Goal: Transaction & Acquisition: Book appointment/travel/reservation

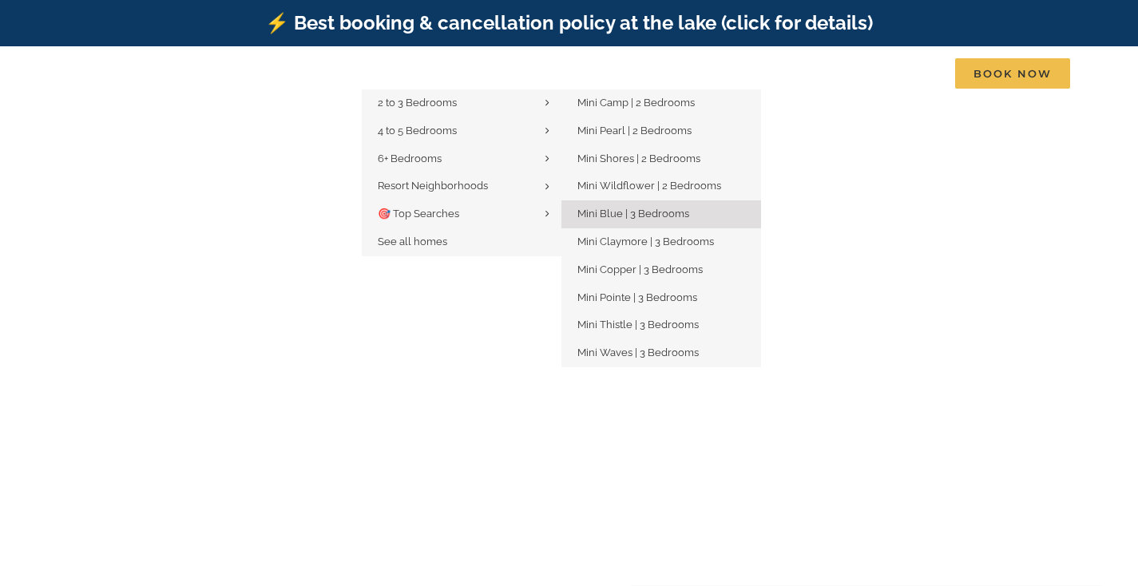
click at [639, 212] on span "Mini Blue | 3 Bedrooms" at bounding box center [634, 214] width 112 height 12
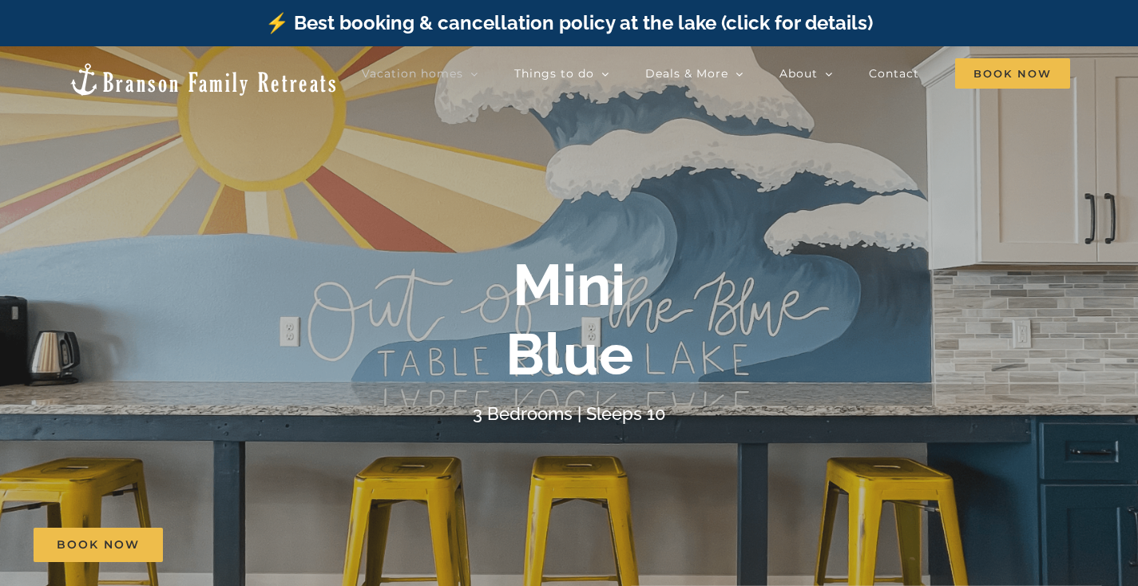
click at [737, 221] on div at bounding box center [569, 339] width 1138 height 586
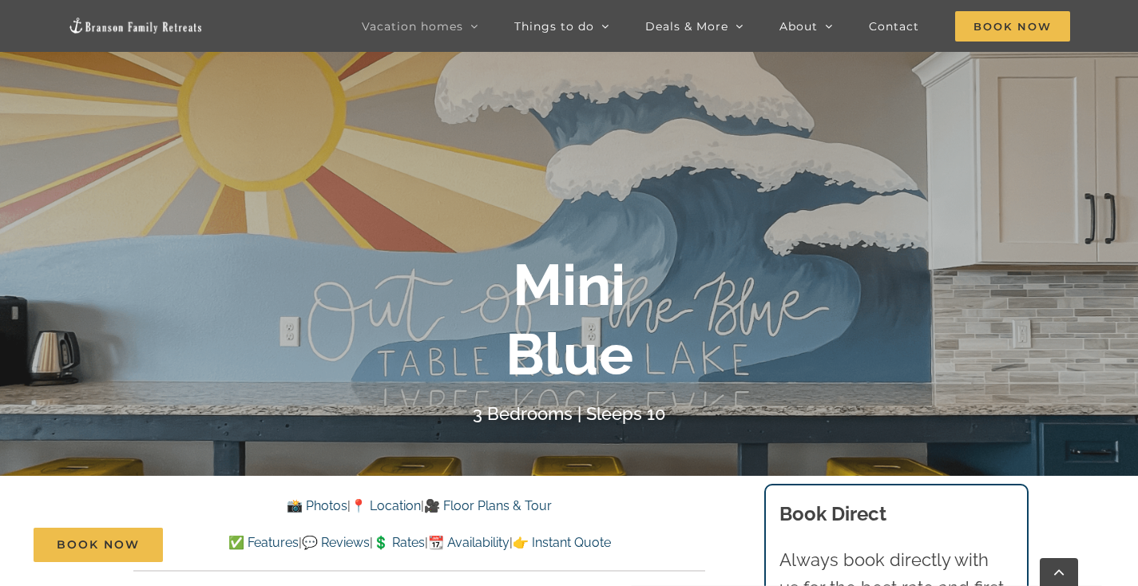
scroll to position [188, 0]
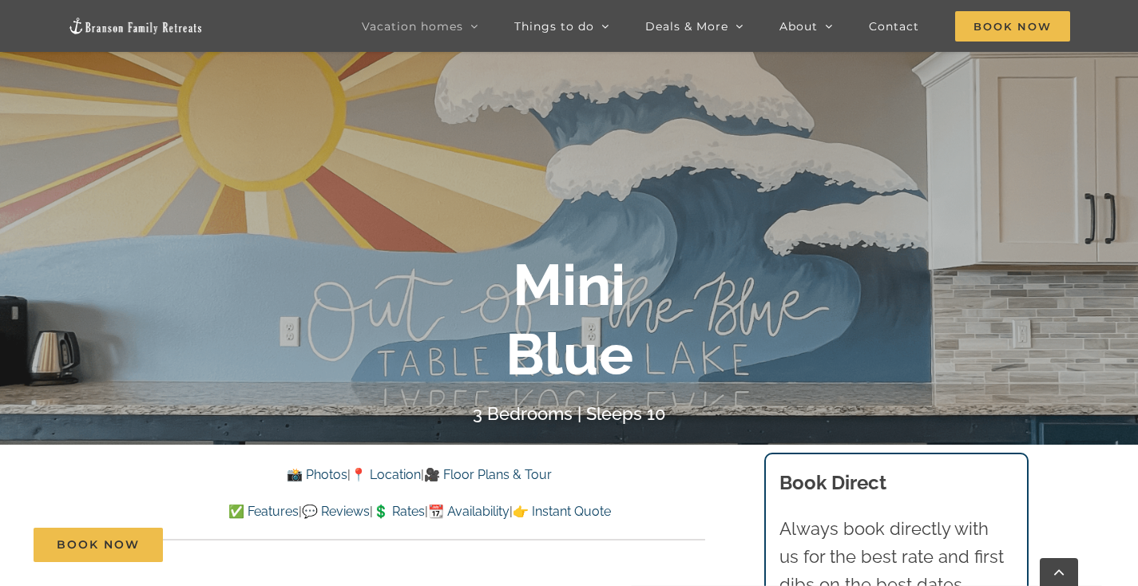
click at [561, 416] on h4 "3 Bedrooms | Sleeps 10" at bounding box center [569, 413] width 193 height 21
click at [1055, 138] on div at bounding box center [569, 339] width 1138 height 586
click at [1102, 240] on div at bounding box center [569, 339] width 1138 height 586
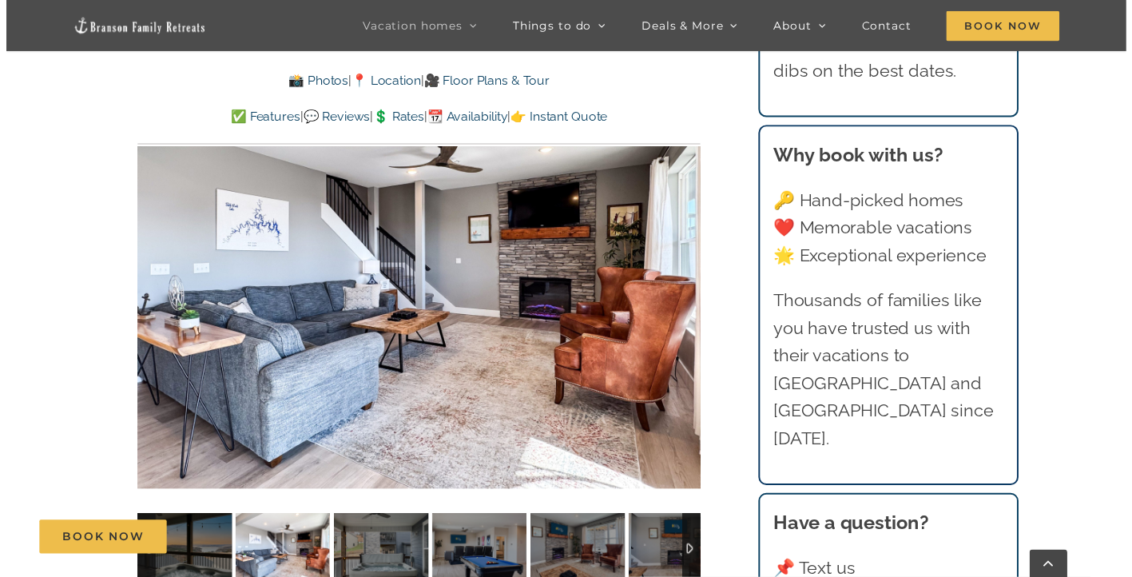
scroll to position [1207, 0]
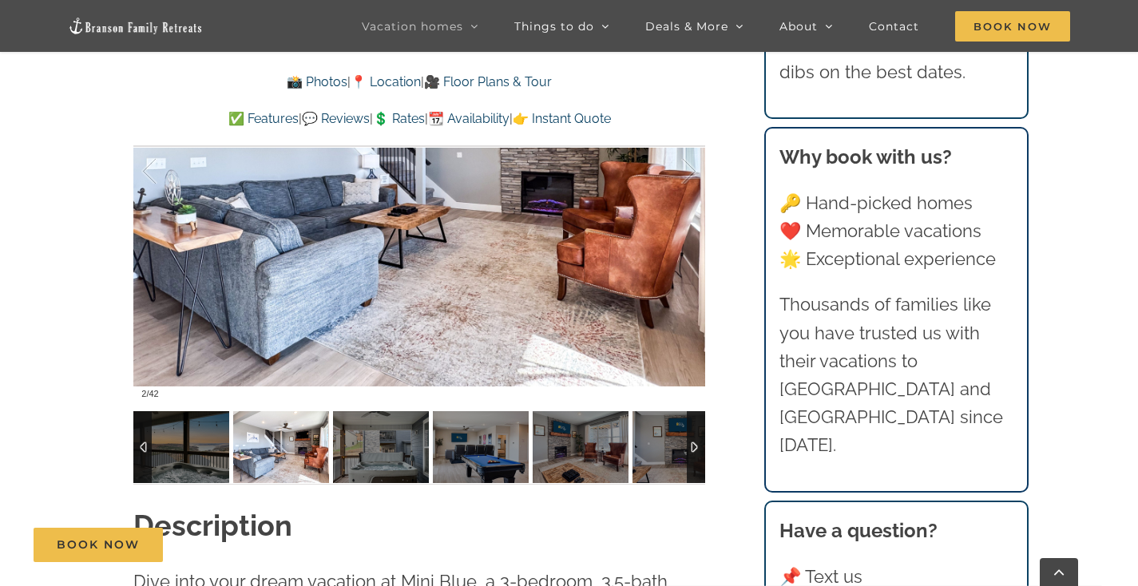
click at [267, 451] on img at bounding box center [281, 447] width 96 height 72
click at [650, 305] on div at bounding box center [419, 172] width 572 height 470
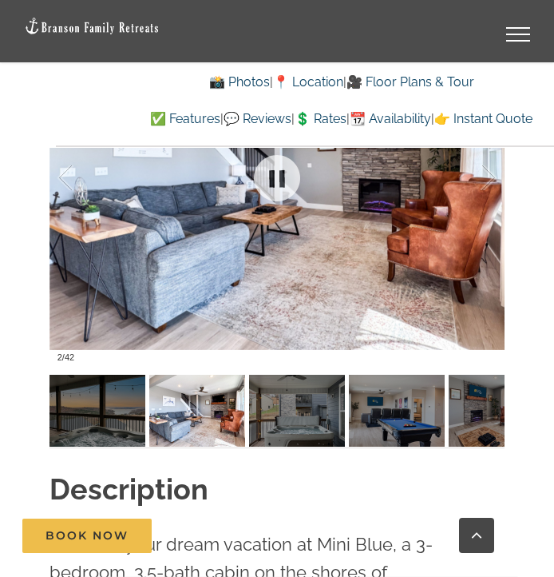
click at [441, 244] on div at bounding box center [278, 178] width 456 height 383
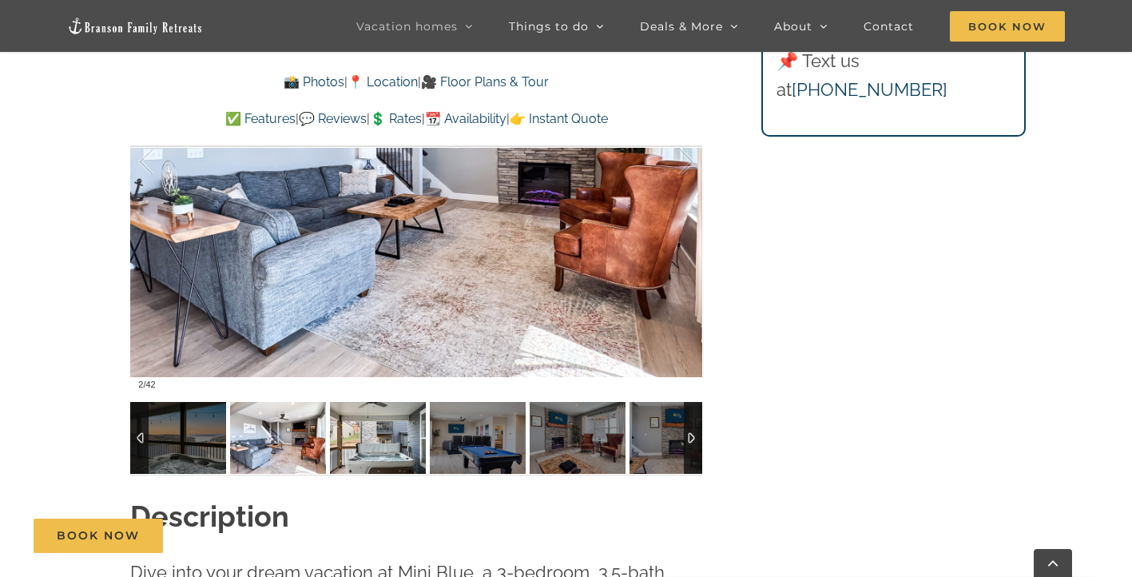
click at [375, 449] on img at bounding box center [378, 438] width 96 height 72
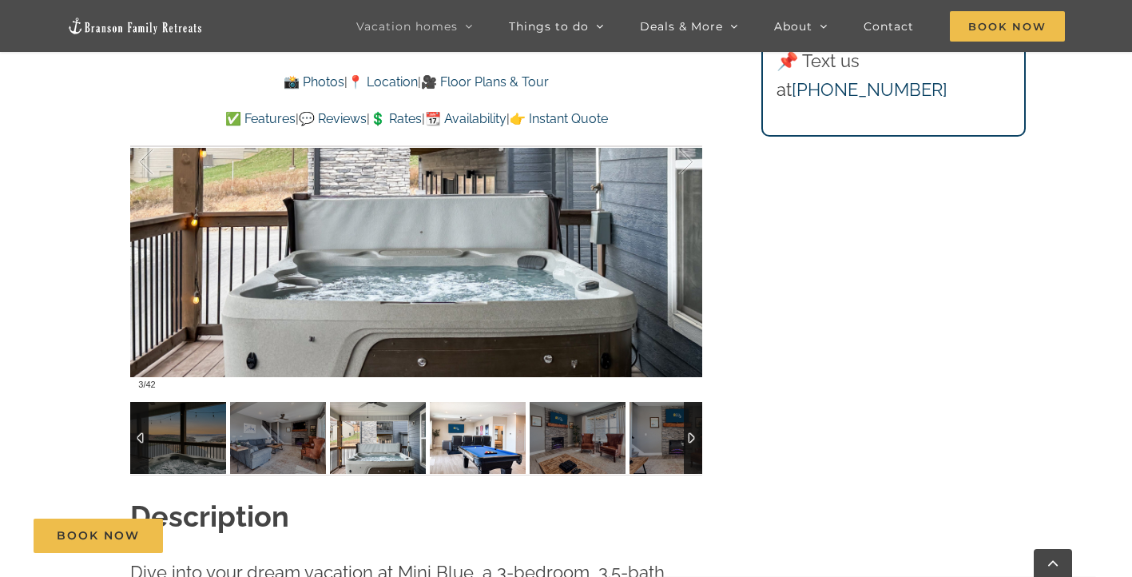
click at [474, 439] on img at bounding box center [478, 438] width 96 height 72
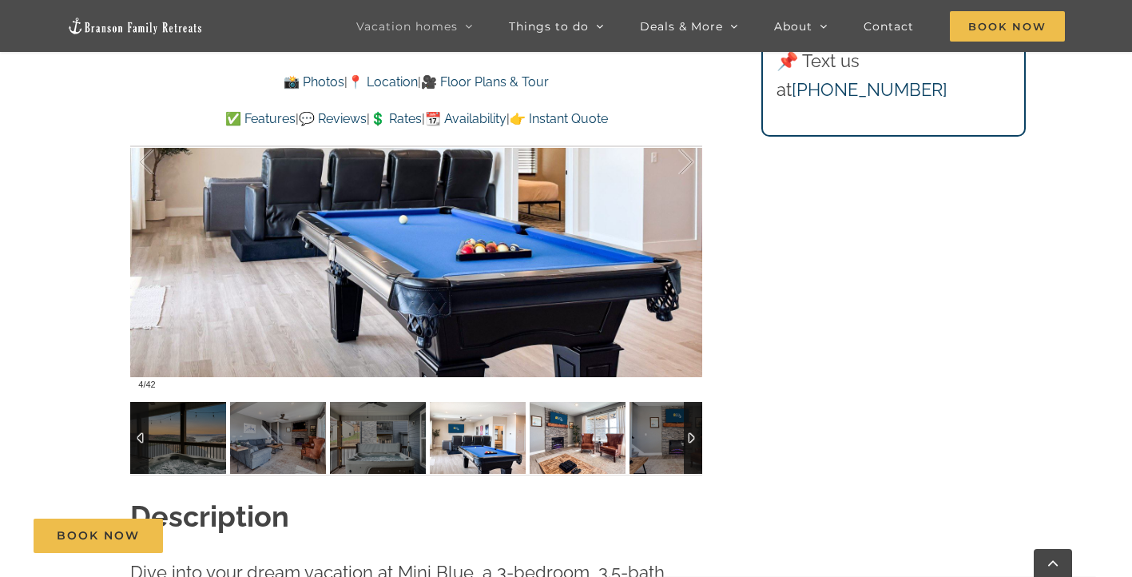
click at [571, 434] on img at bounding box center [578, 438] width 96 height 72
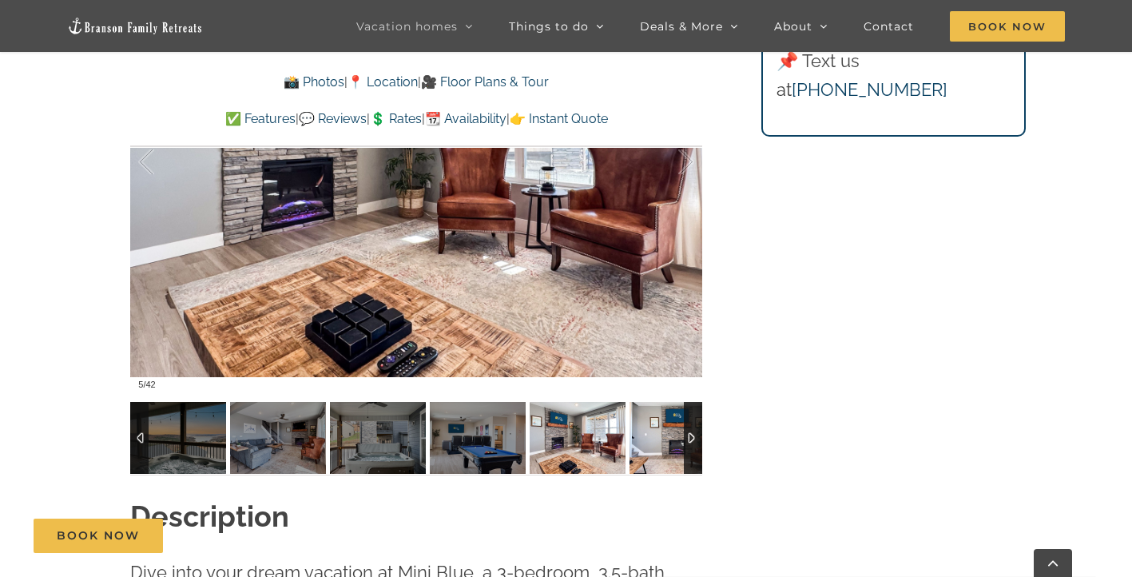
click at [673, 435] on img at bounding box center [677, 438] width 96 height 72
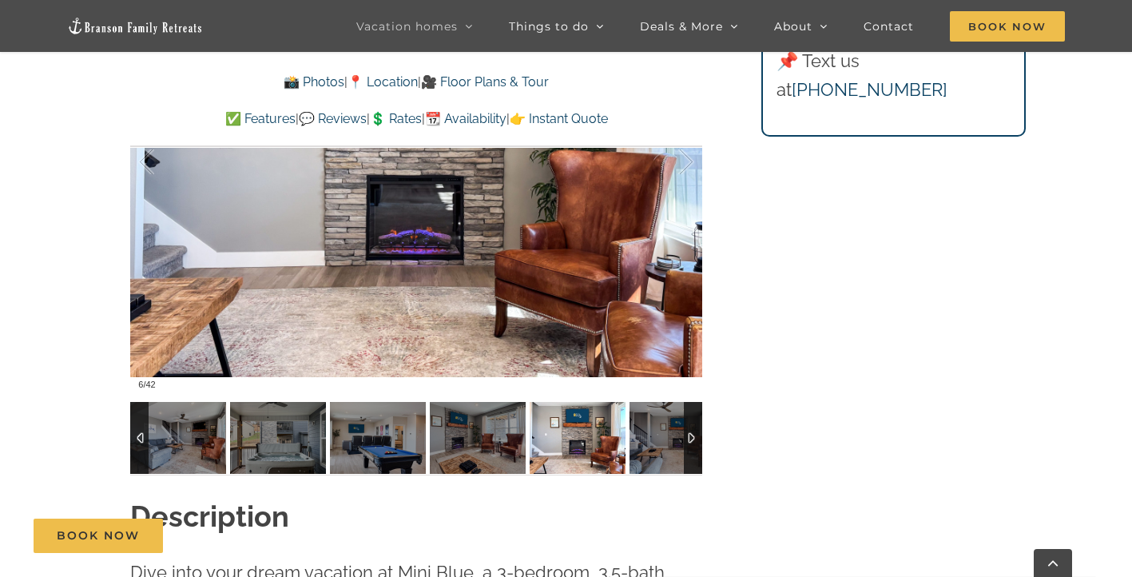
click at [691, 439] on div at bounding box center [693, 438] width 18 height 72
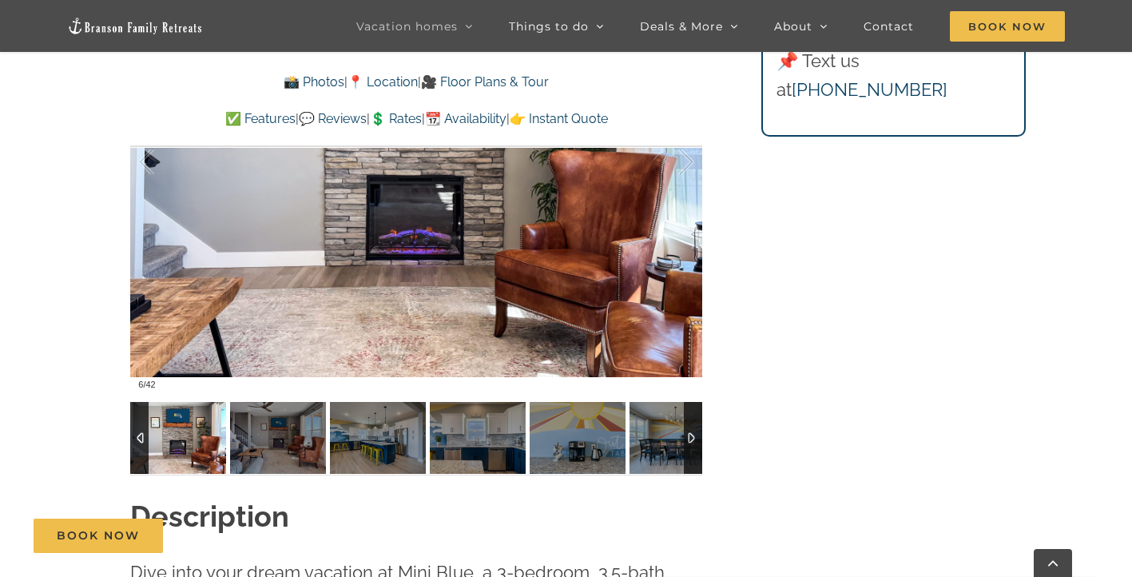
click at [691, 439] on div at bounding box center [693, 438] width 18 height 72
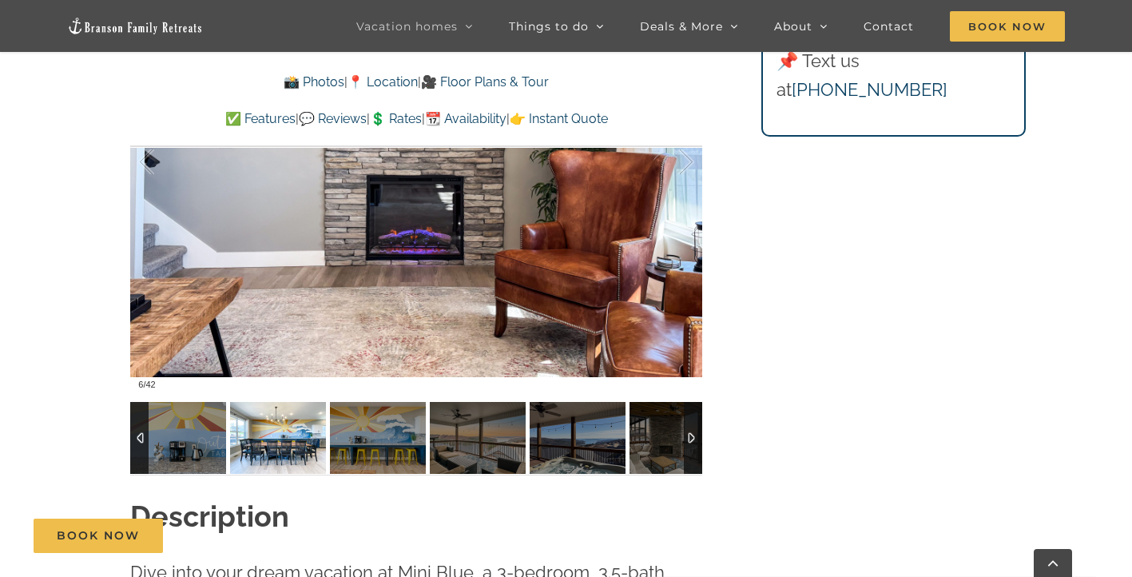
click at [268, 449] on img at bounding box center [278, 438] width 96 height 72
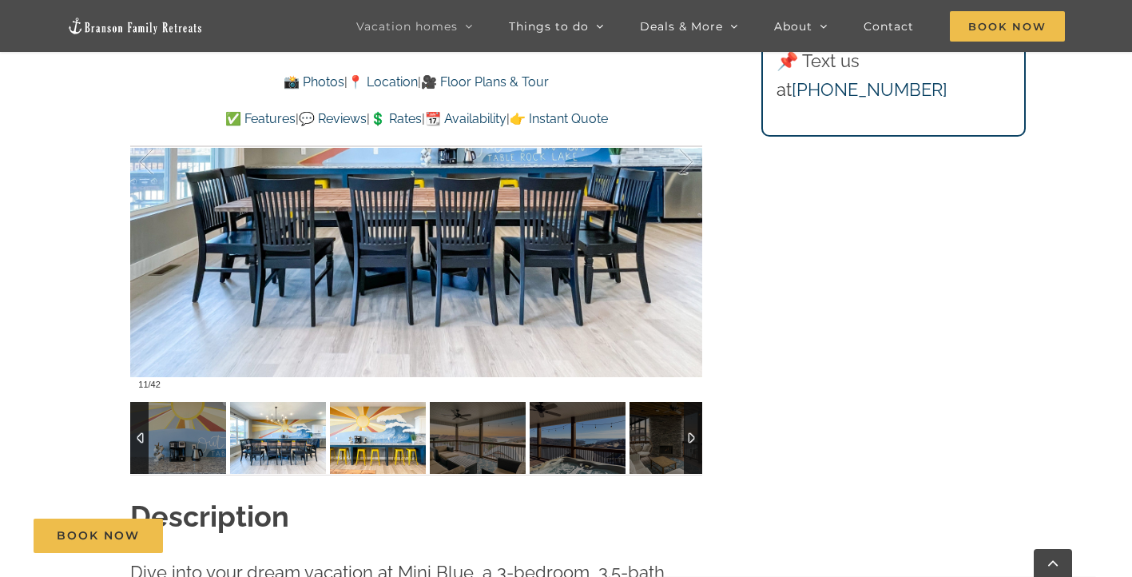
click at [379, 449] on img at bounding box center [378, 438] width 96 height 72
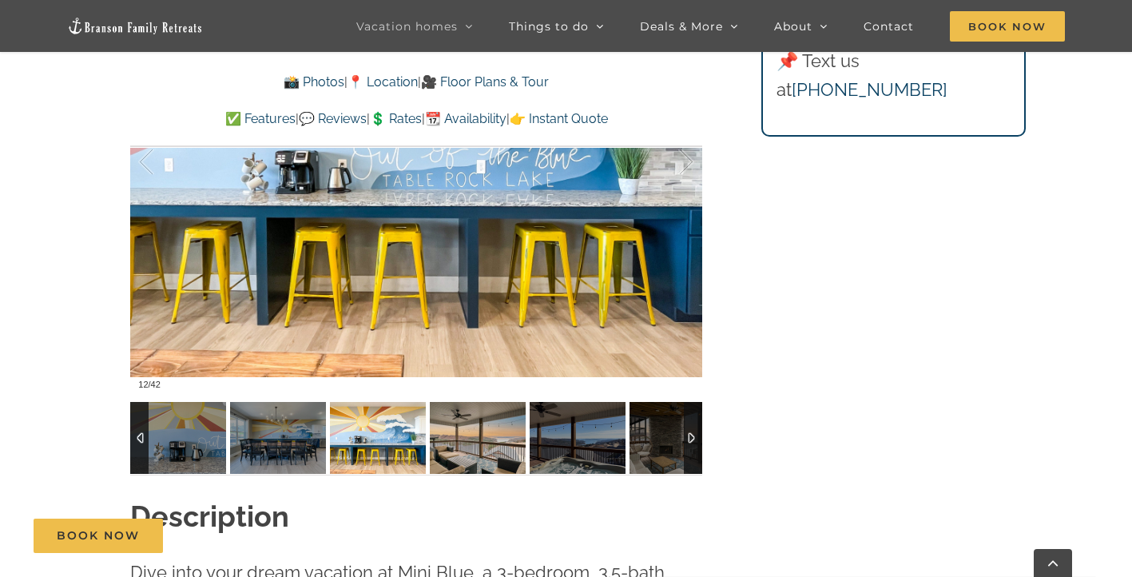
click at [447, 447] on img at bounding box center [478, 438] width 96 height 72
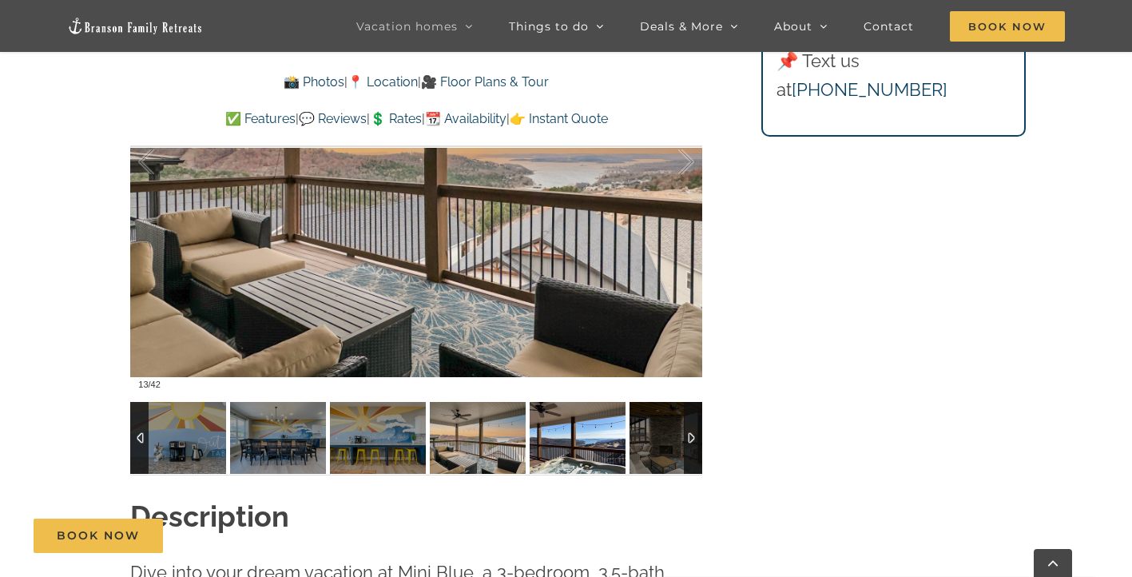
click at [538, 446] on img at bounding box center [578, 438] width 96 height 72
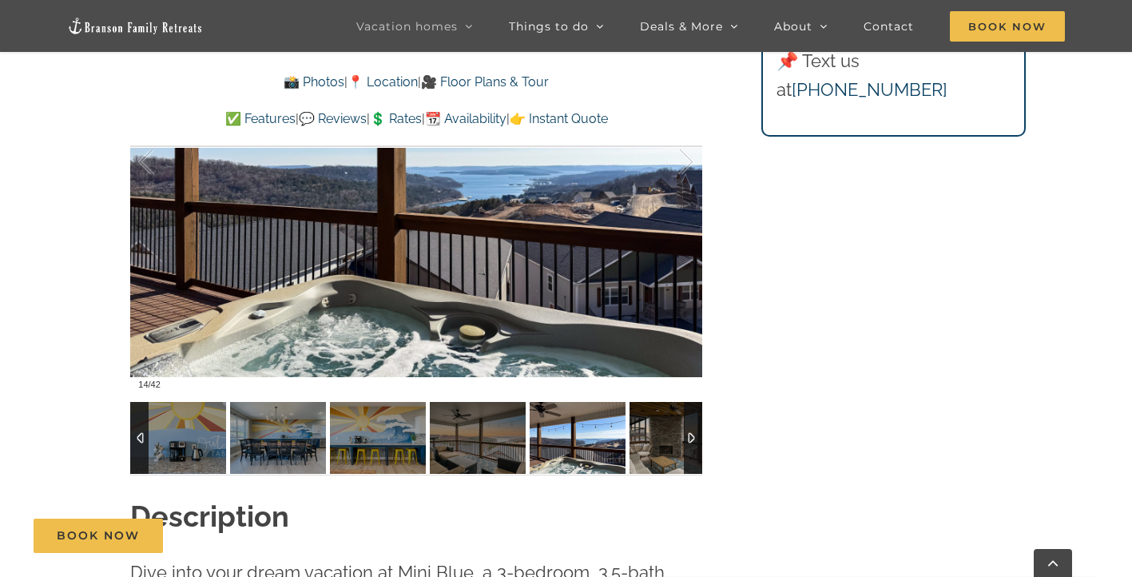
click at [648, 443] on img at bounding box center [677, 438] width 96 height 72
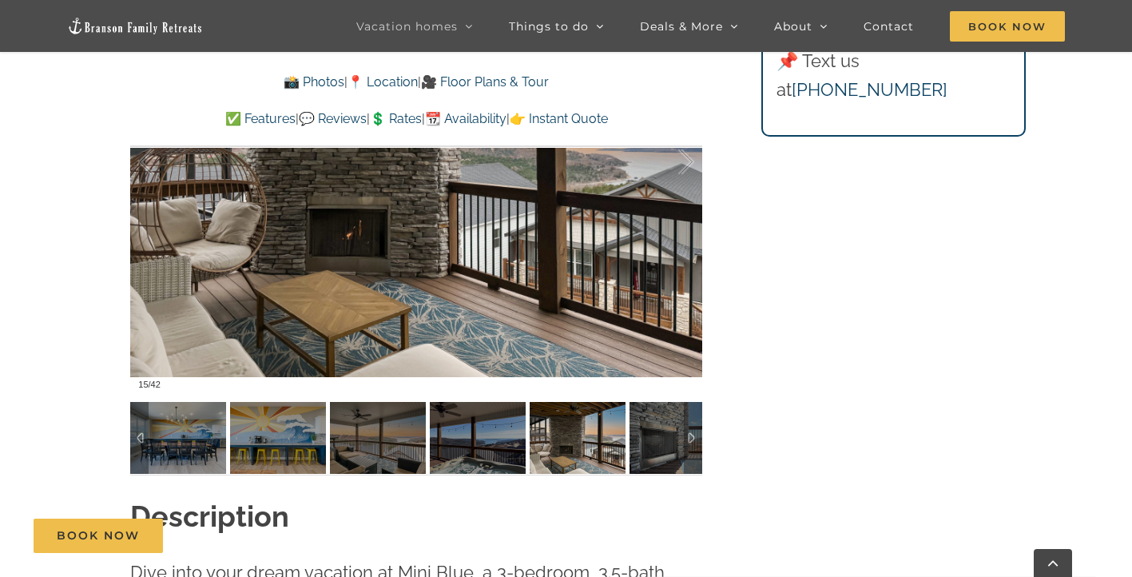
click at [697, 435] on div at bounding box center [693, 438] width 18 height 72
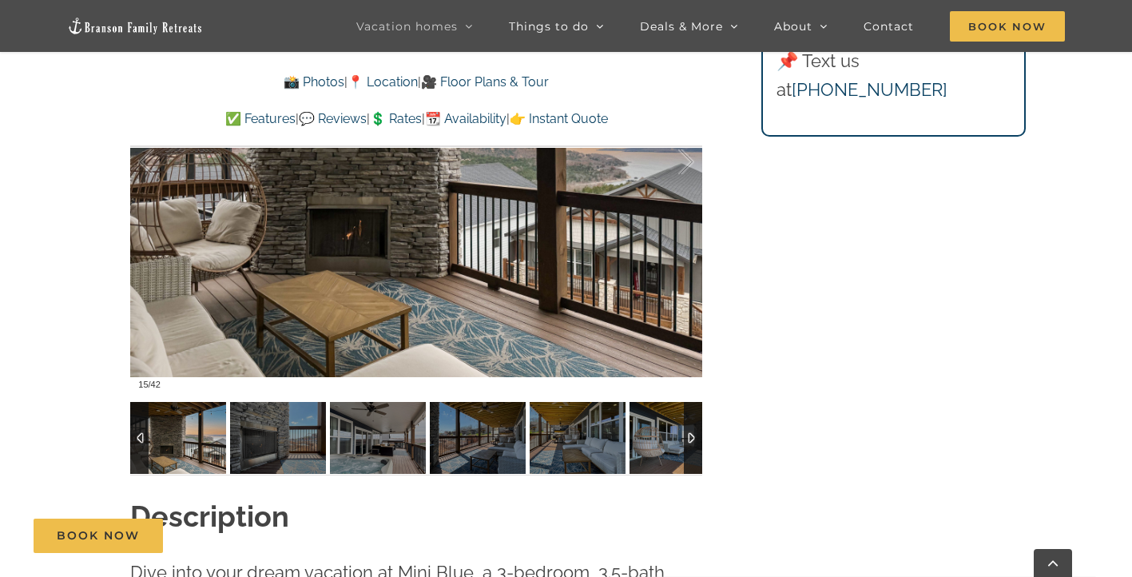
click at [665, 433] on img at bounding box center [677, 438] width 96 height 72
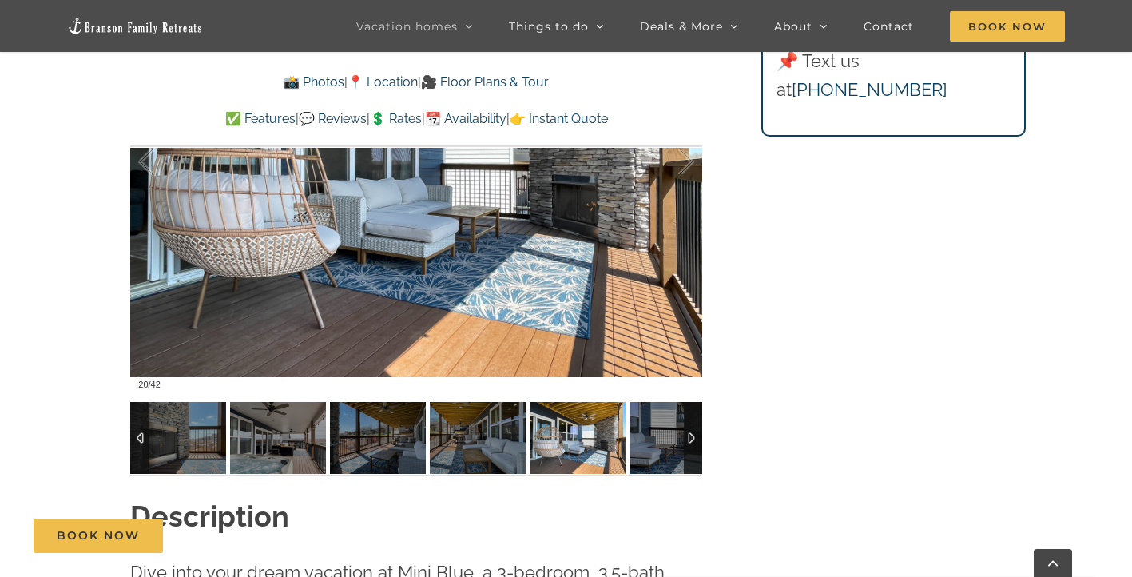
click at [587, 431] on img at bounding box center [578, 438] width 96 height 72
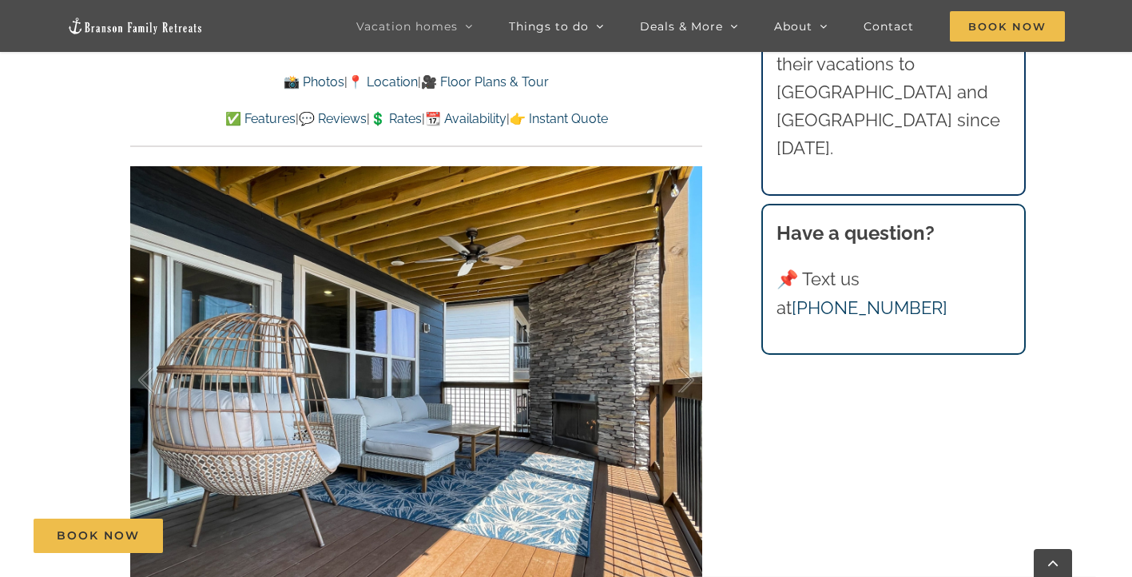
scroll to position [1053, 0]
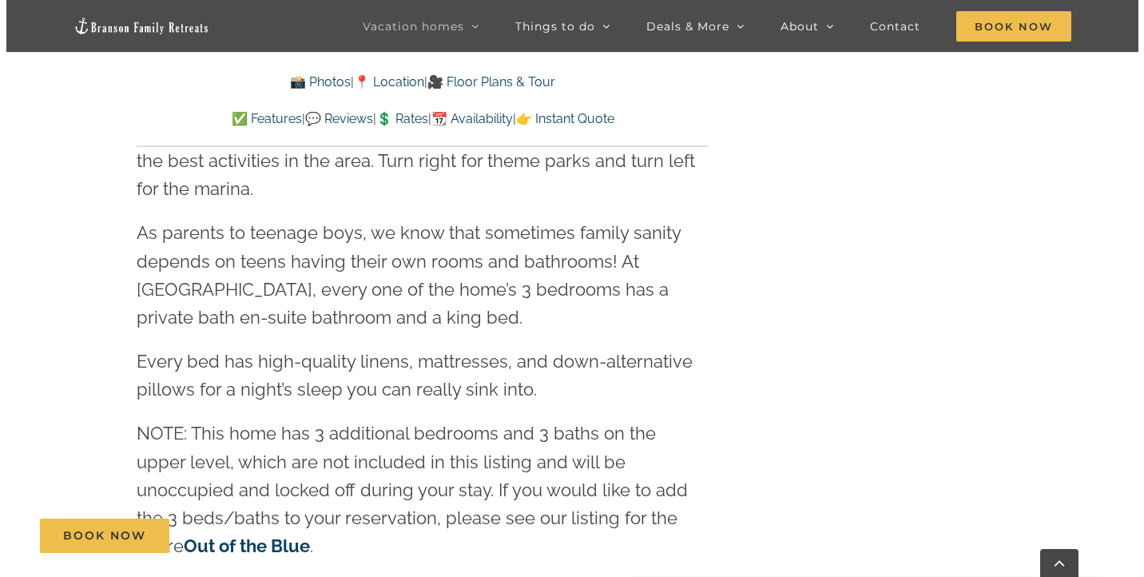
scroll to position [2536, 0]
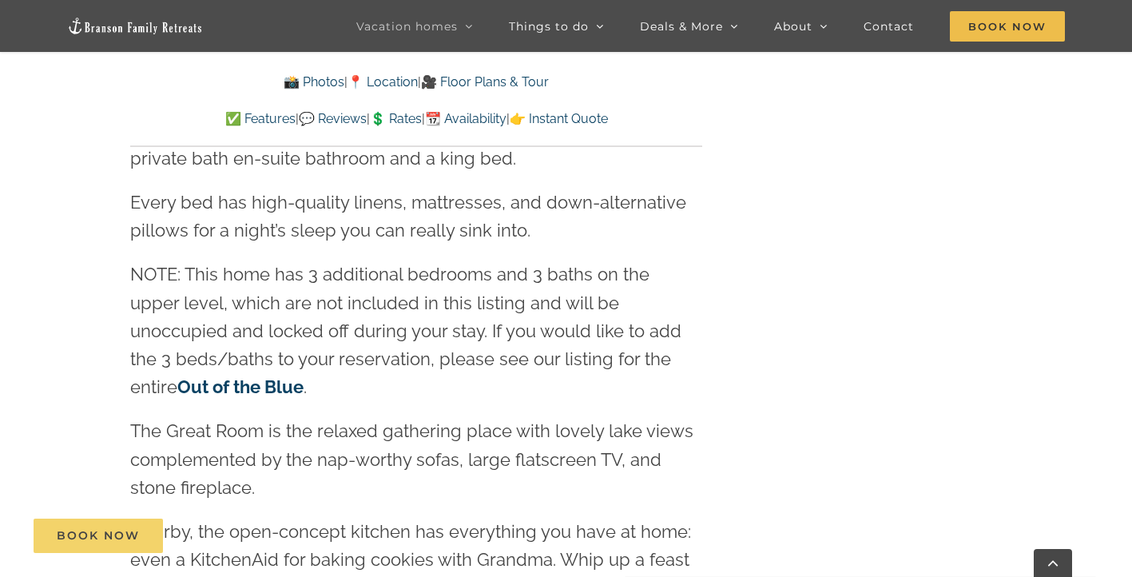
click at [86, 543] on link "Book Now" at bounding box center [98, 535] width 129 height 34
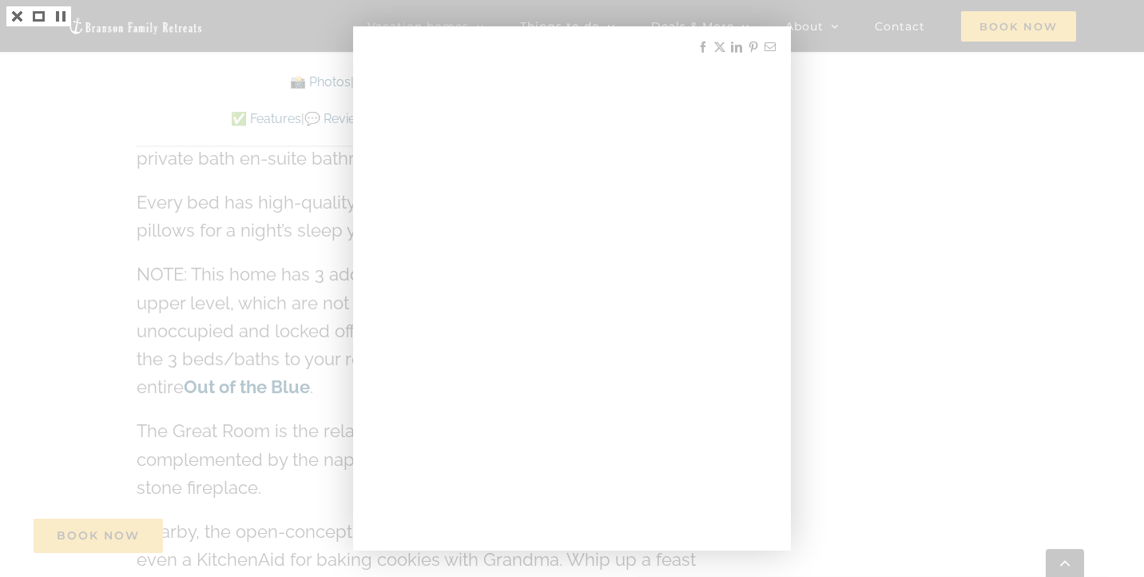
drag, startPoint x: 341, startPoint y: 374, endPoint x: 1025, endPoint y: 138, distance: 723.3
click at [1025, 138] on div at bounding box center [572, 288] width 1144 height 577
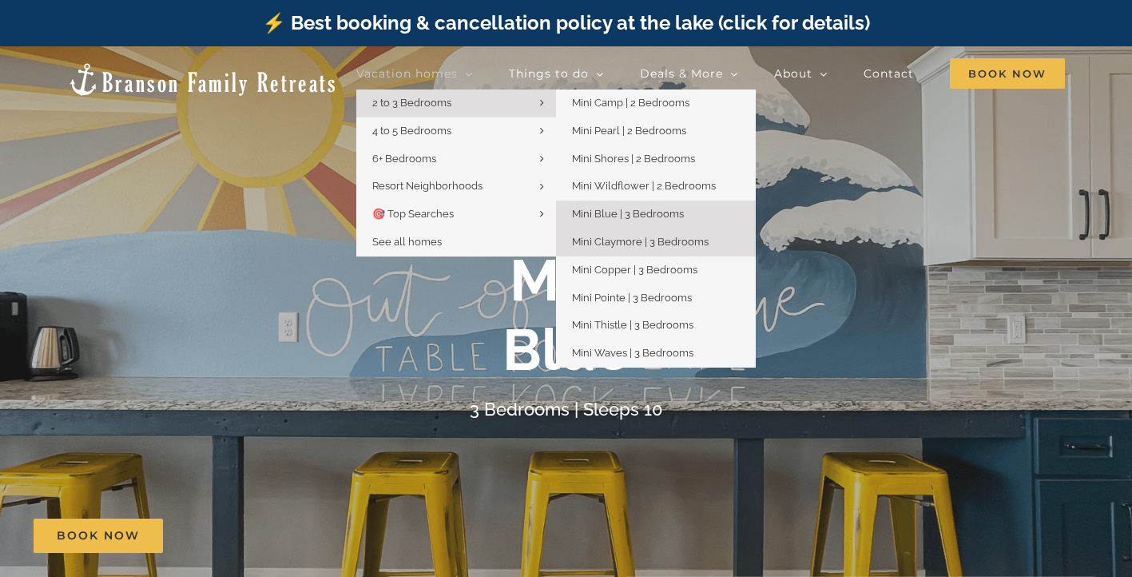
click at [629, 241] on span "Mini Claymore | 3 Bedrooms" at bounding box center [640, 242] width 137 height 12
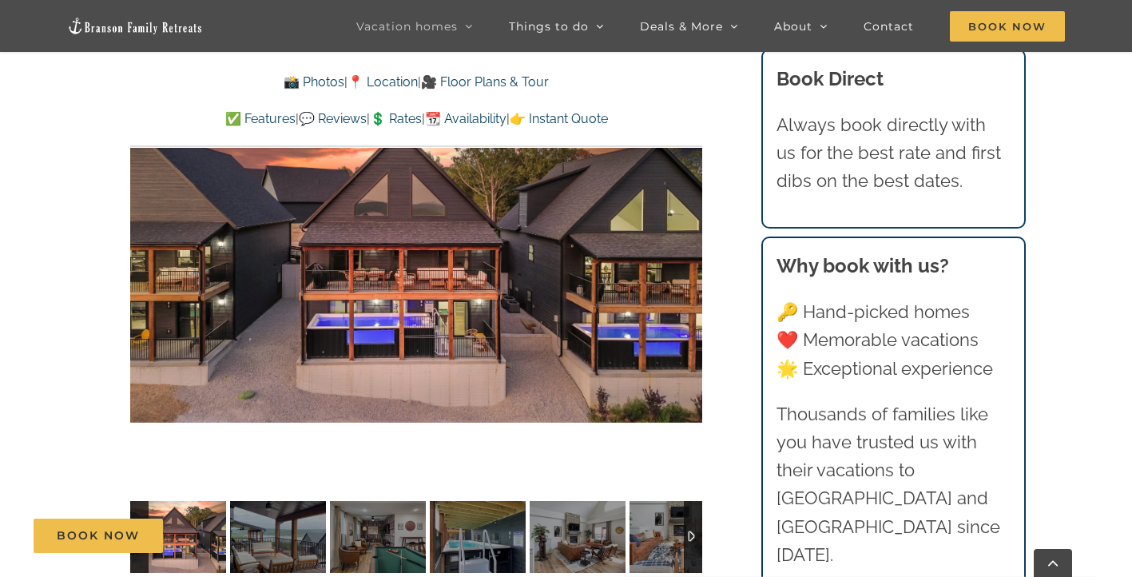
scroll to position [1128, 0]
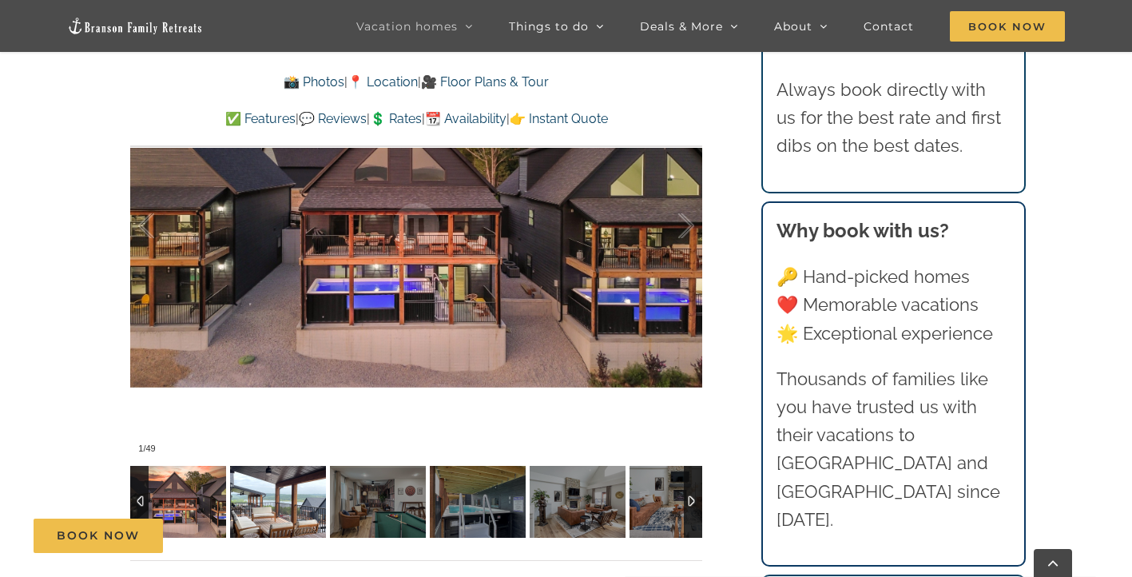
click at [276, 492] on img at bounding box center [278, 502] width 96 height 72
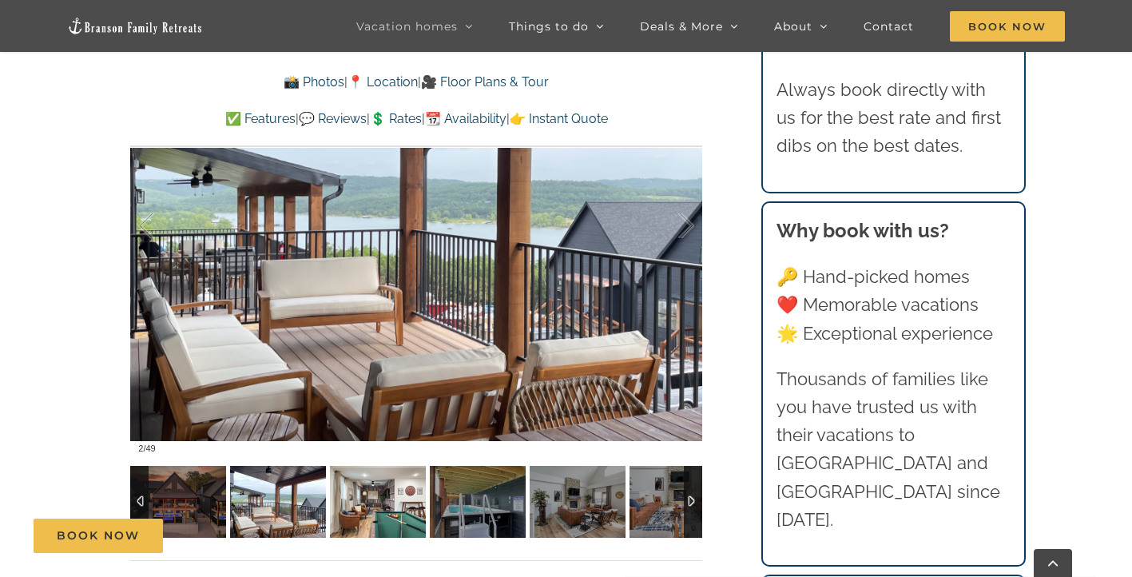
click at [408, 488] on img at bounding box center [378, 502] width 96 height 72
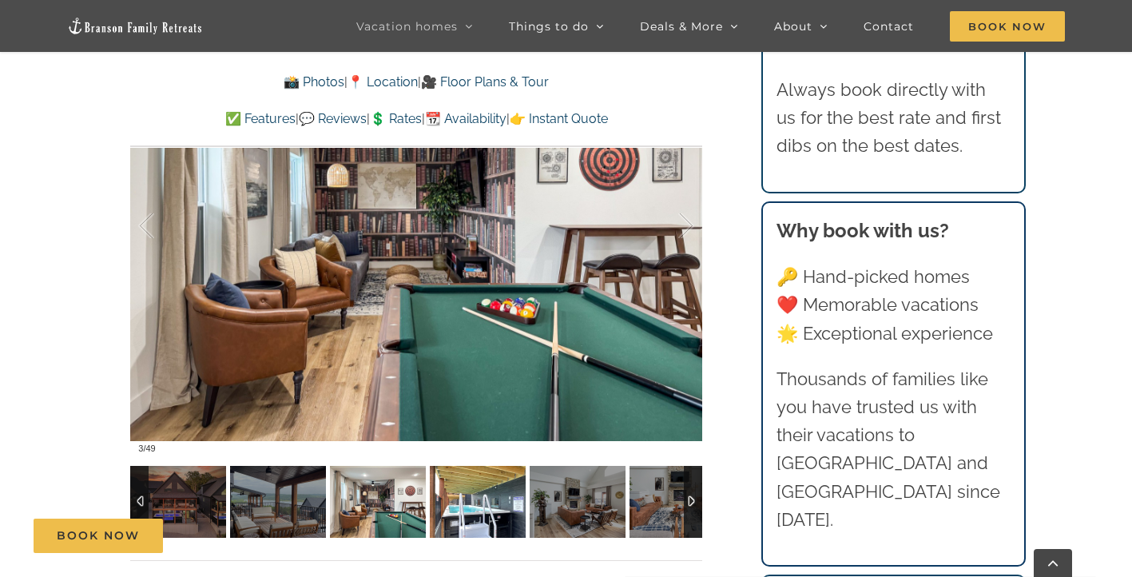
click at [448, 497] on img at bounding box center [478, 502] width 96 height 72
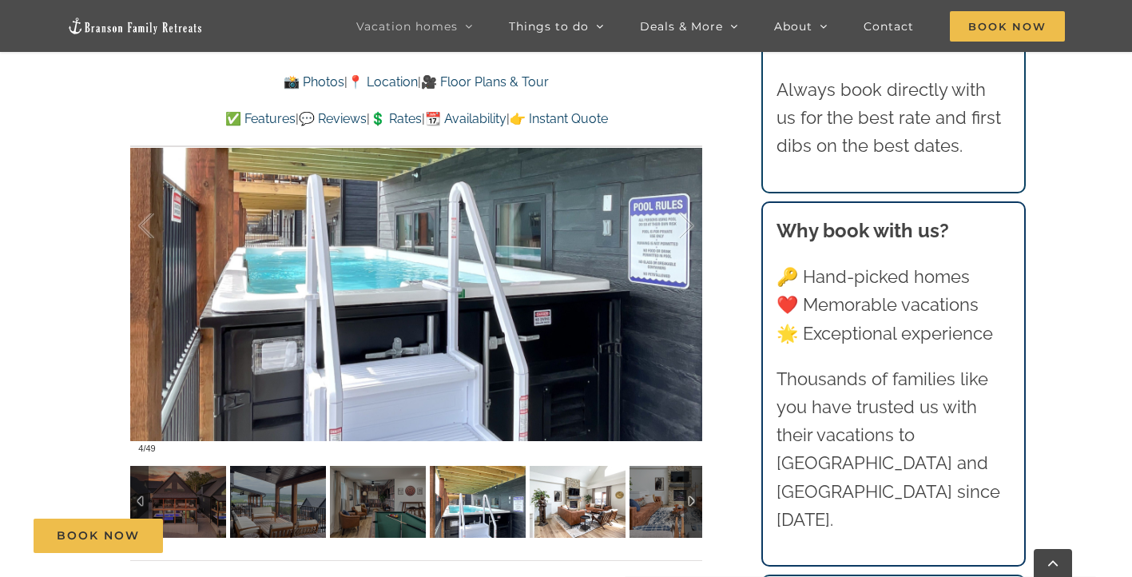
click at [546, 506] on img at bounding box center [578, 502] width 96 height 72
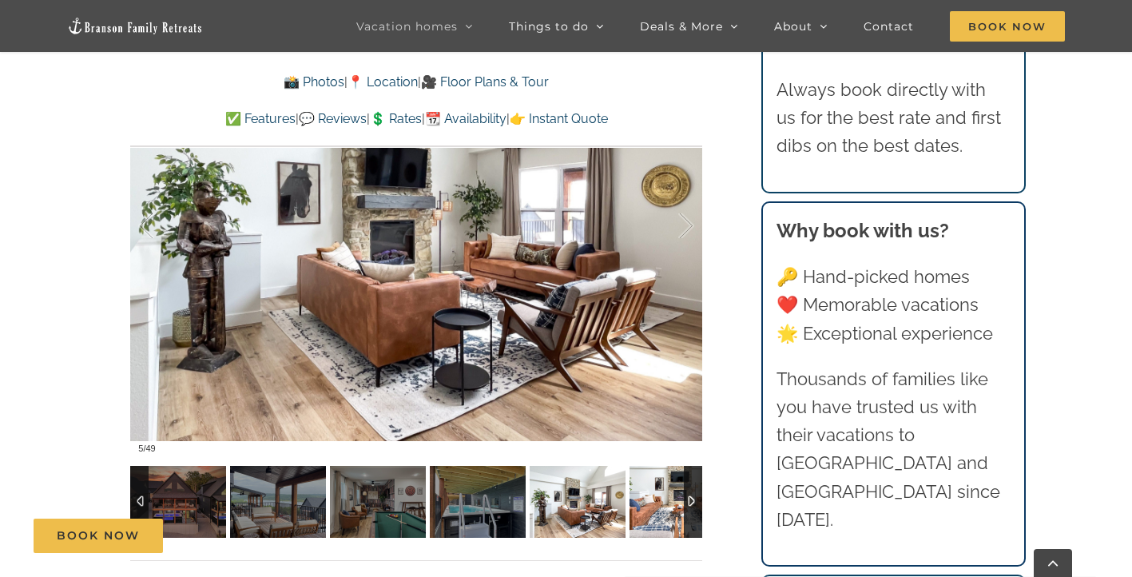
click at [632, 502] on img at bounding box center [677, 502] width 96 height 72
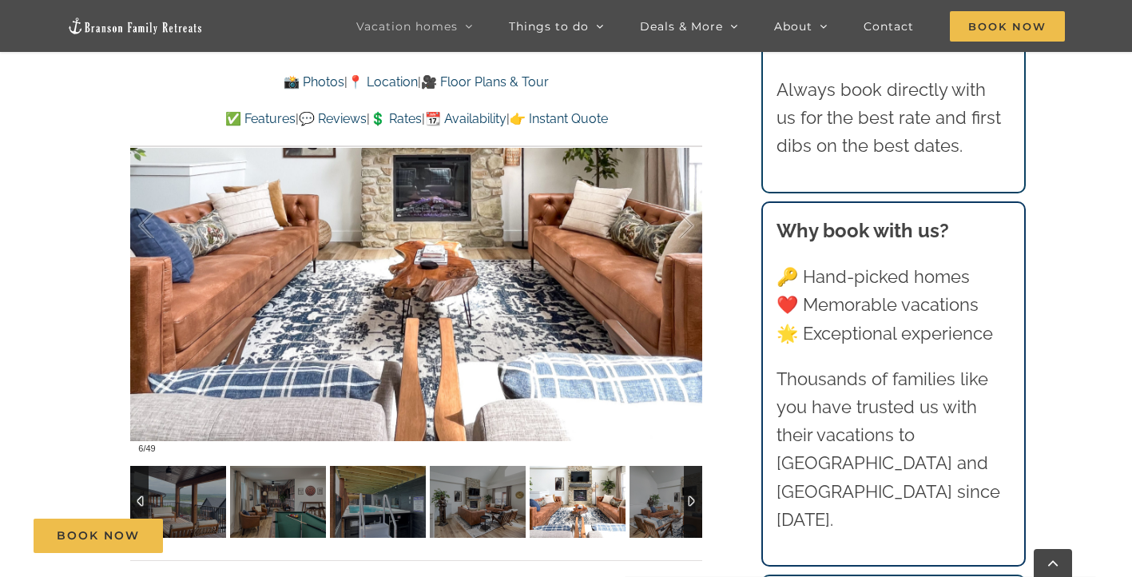
click at [699, 501] on div at bounding box center [693, 502] width 18 height 72
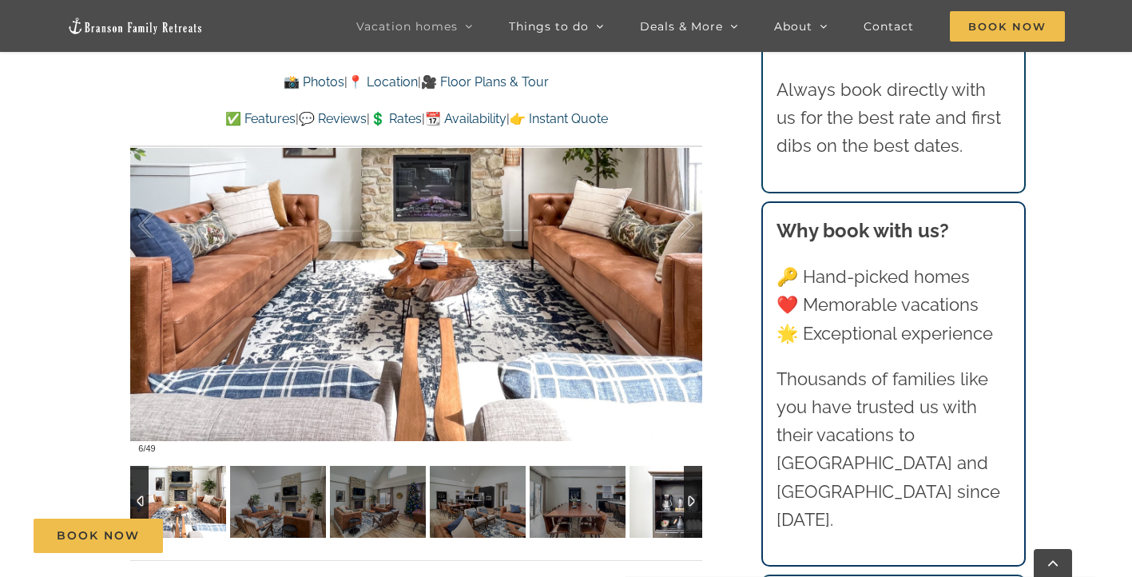
click at [635, 486] on img at bounding box center [677, 502] width 96 height 72
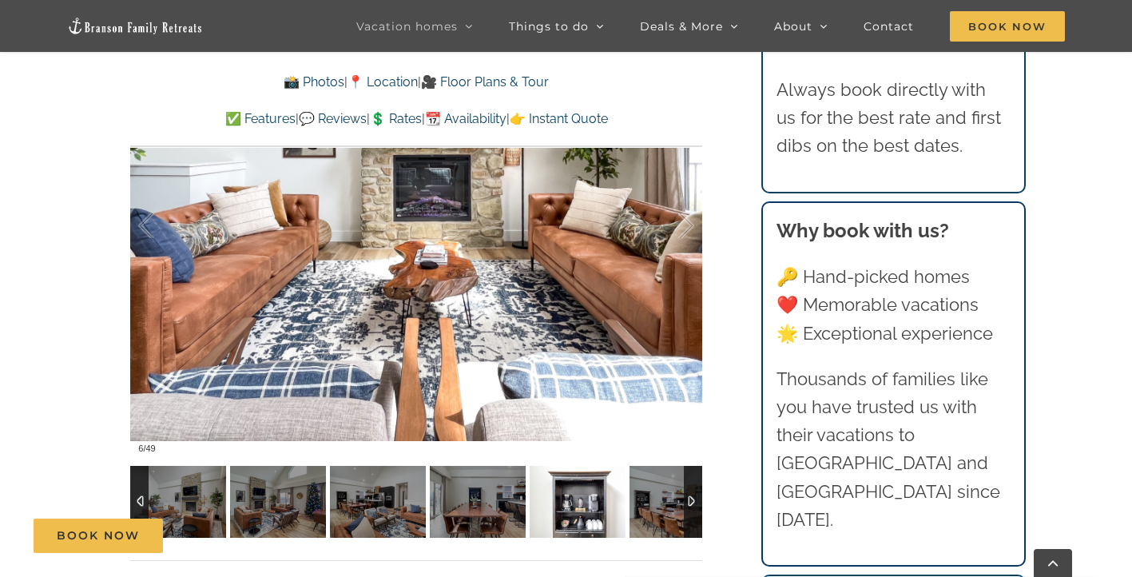
click at [598, 493] on img at bounding box center [578, 502] width 96 height 72
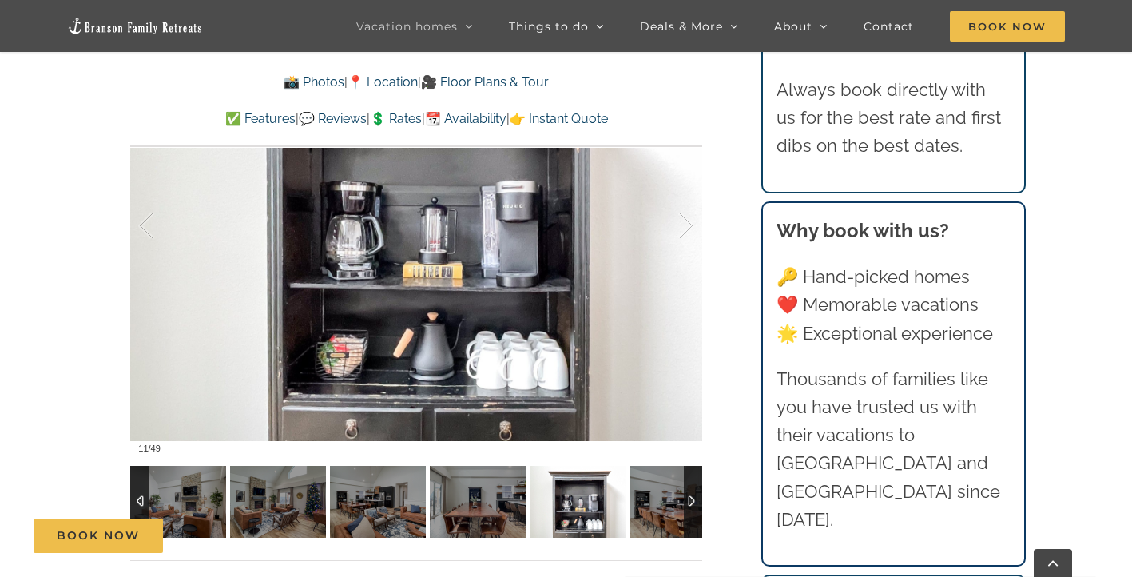
click at [554, 507] on img at bounding box center [578, 502] width 96 height 72
click at [622, 507] on img at bounding box center [578, 502] width 96 height 72
click at [649, 506] on img at bounding box center [677, 502] width 96 height 72
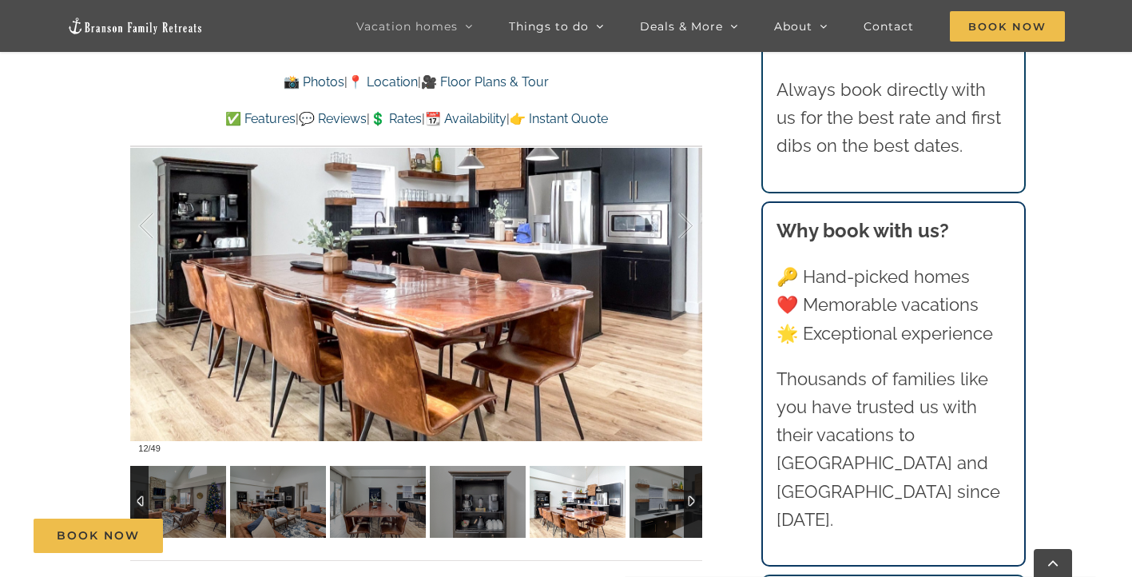
click at [692, 498] on div at bounding box center [693, 502] width 18 height 72
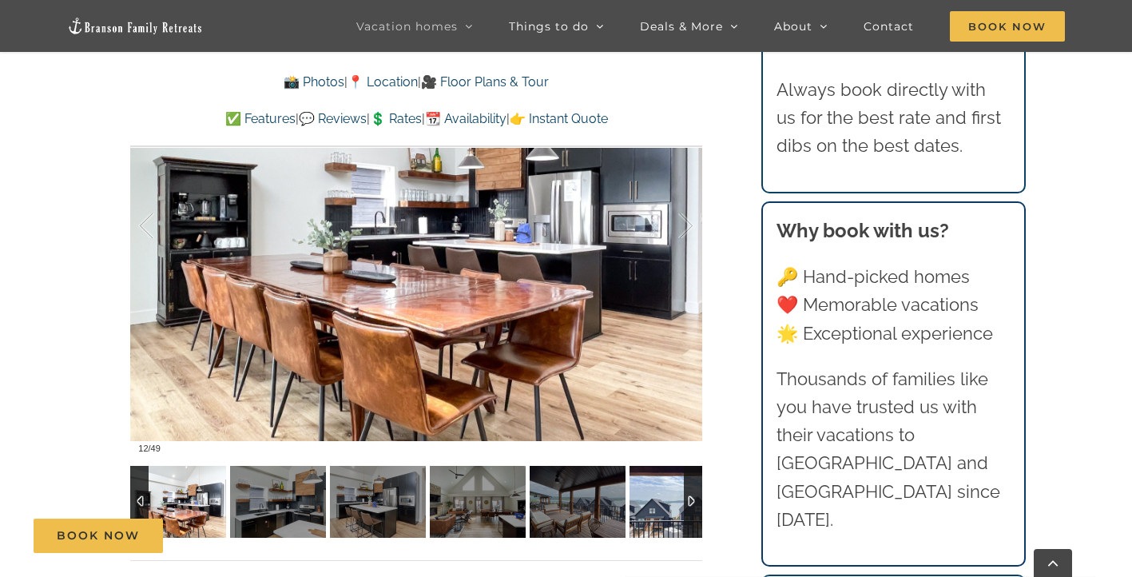
click at [669, 495] on img at bounding box center [677, 502] width 96 height 72
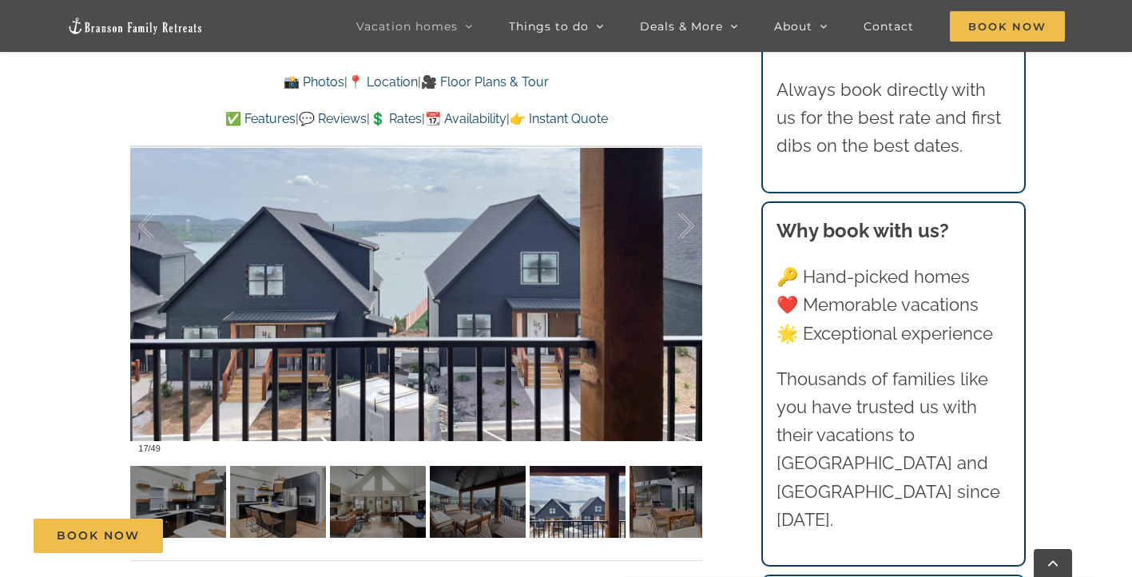
click at [384, 80] on link "📍 Location" at bounding box center [382, 81] width 70 height 15
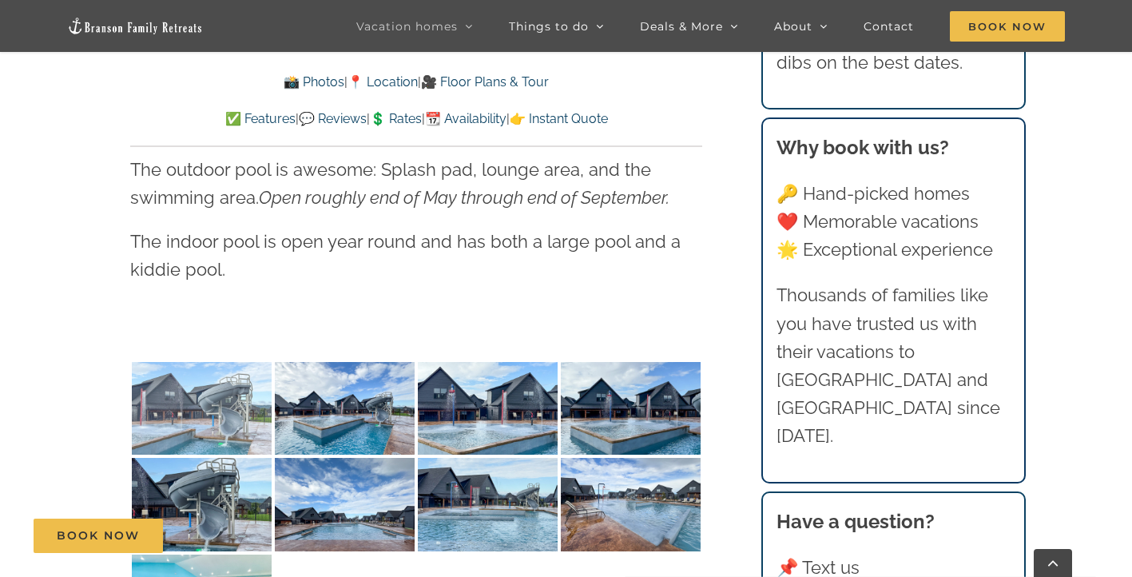
click at [229, 398] on img at bounding box center [202, 408] width 140 height 93
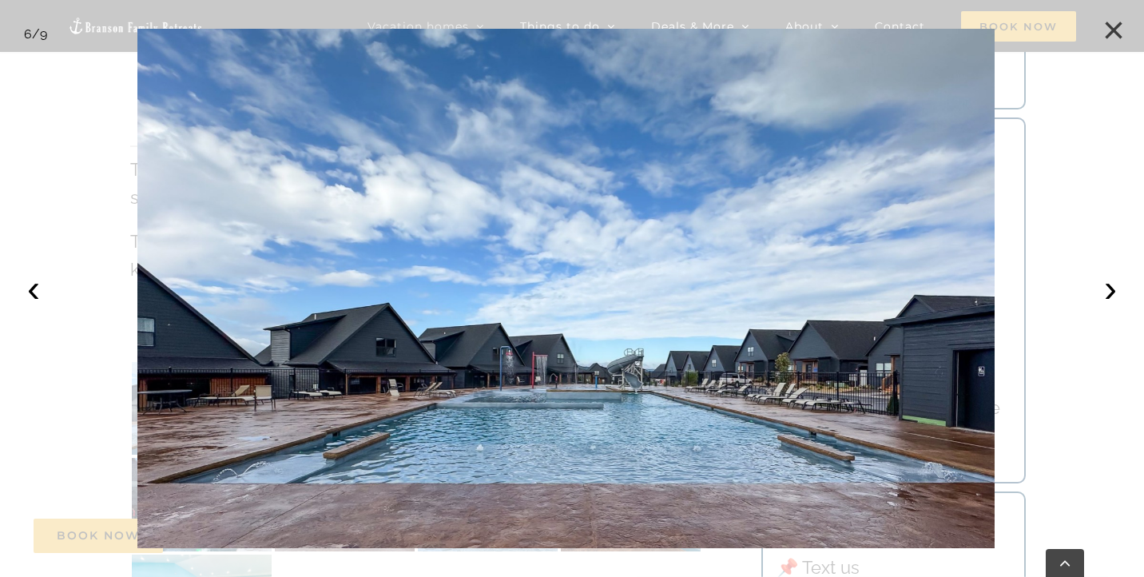
click at [1113, 26] on button "×" at bounding box center [1113, 30] width 35 height 35
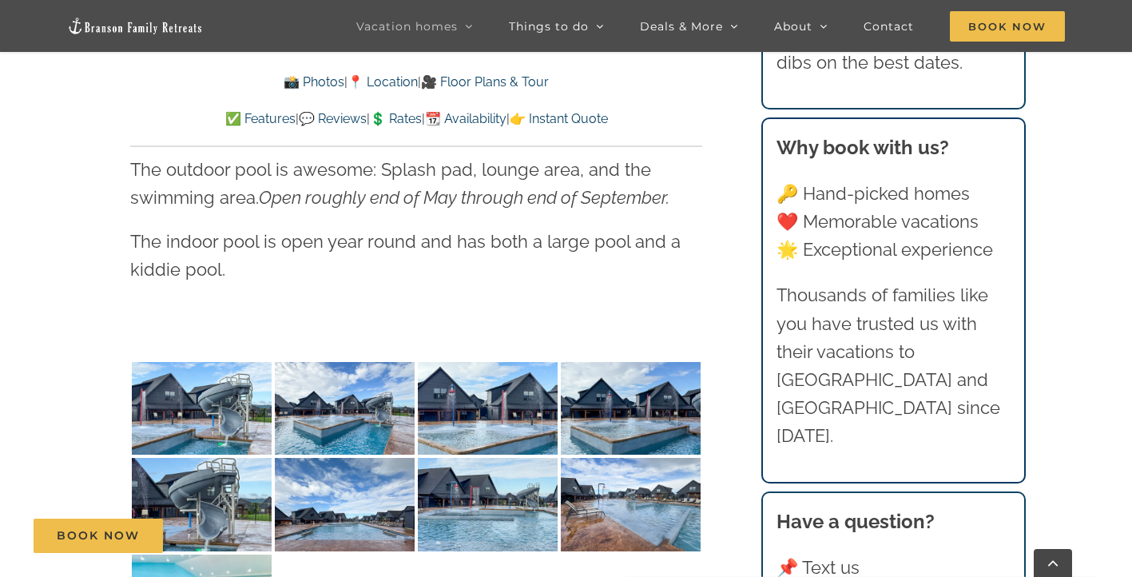
click at [408, 122] on link "💲 Rates" at bounding box center [396, 118] width 52 height 15
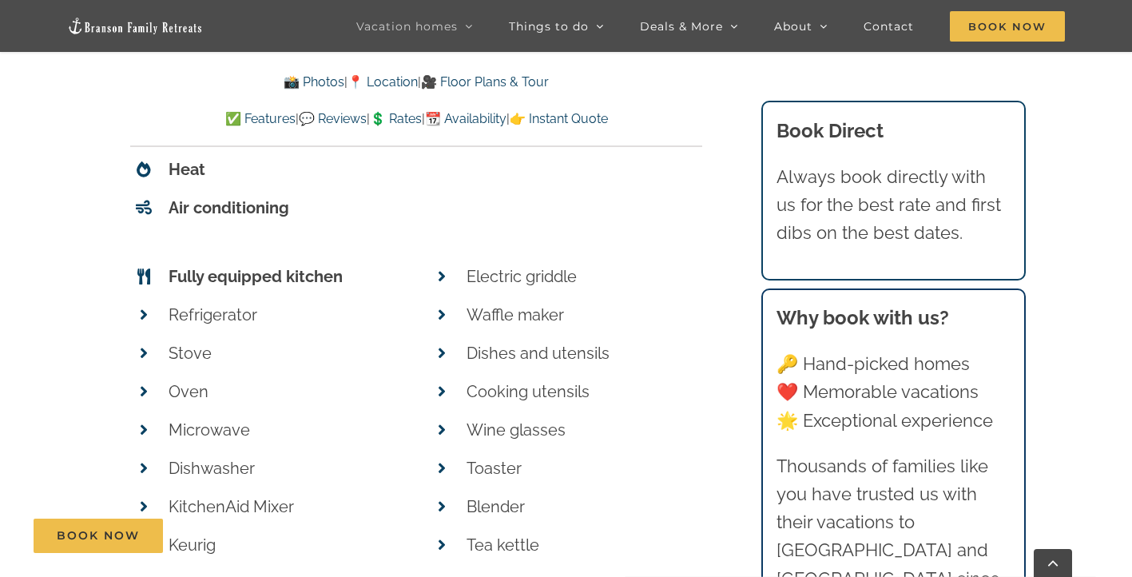
scroll to position [7338, 0]
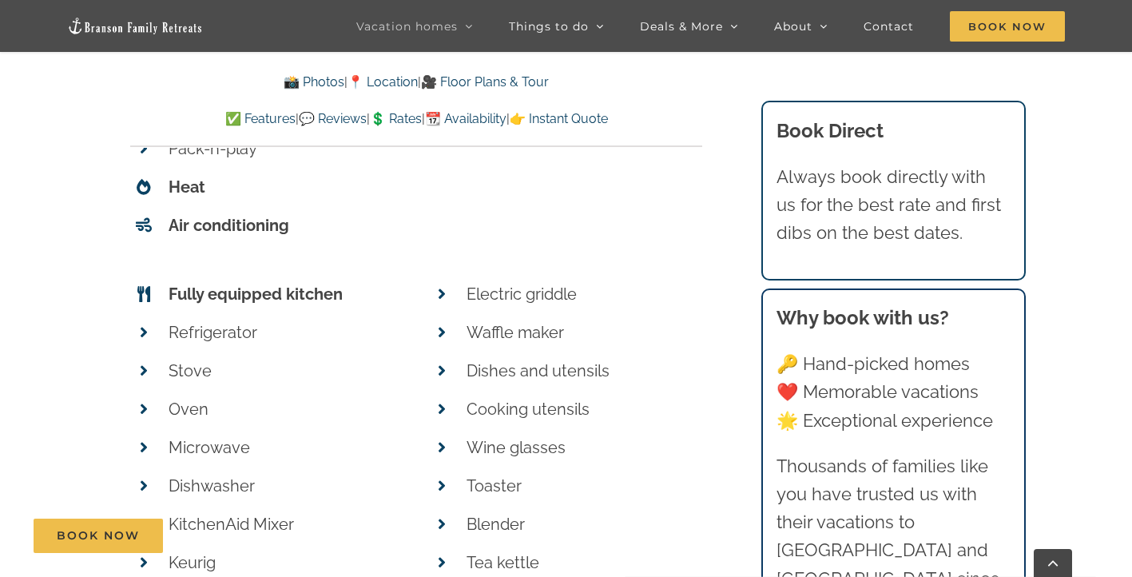
click at [483, 111] on link "📆 Availability" at bounding box center [465, 118] width 81 height 15
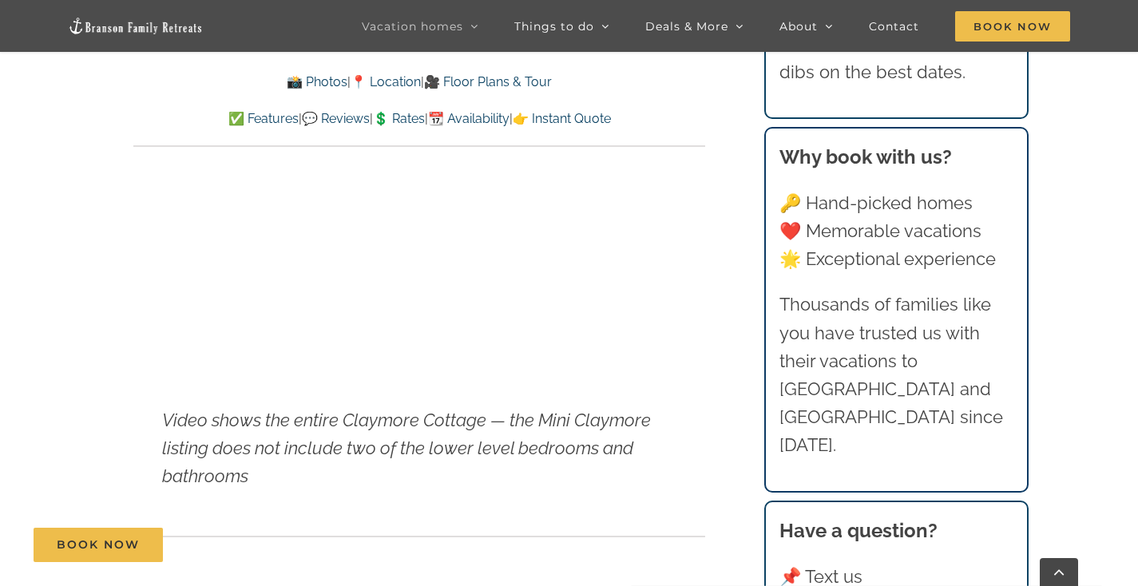
scroll to position [6116, 0]
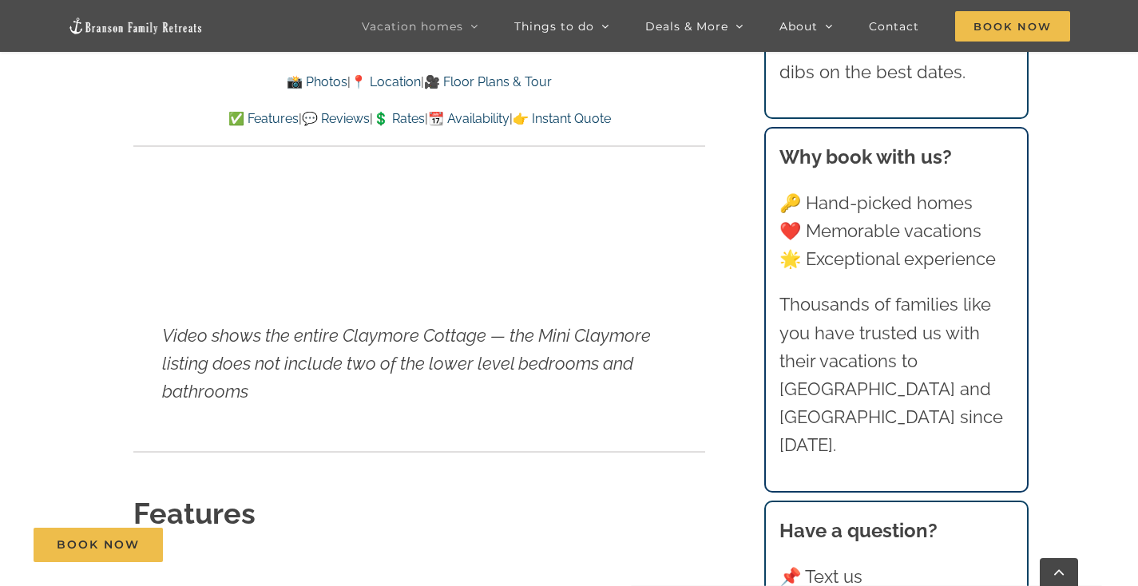
click at [610, 117] on link "👉 Instant Quote" at bounding box center [562, 118] width 98 height 15
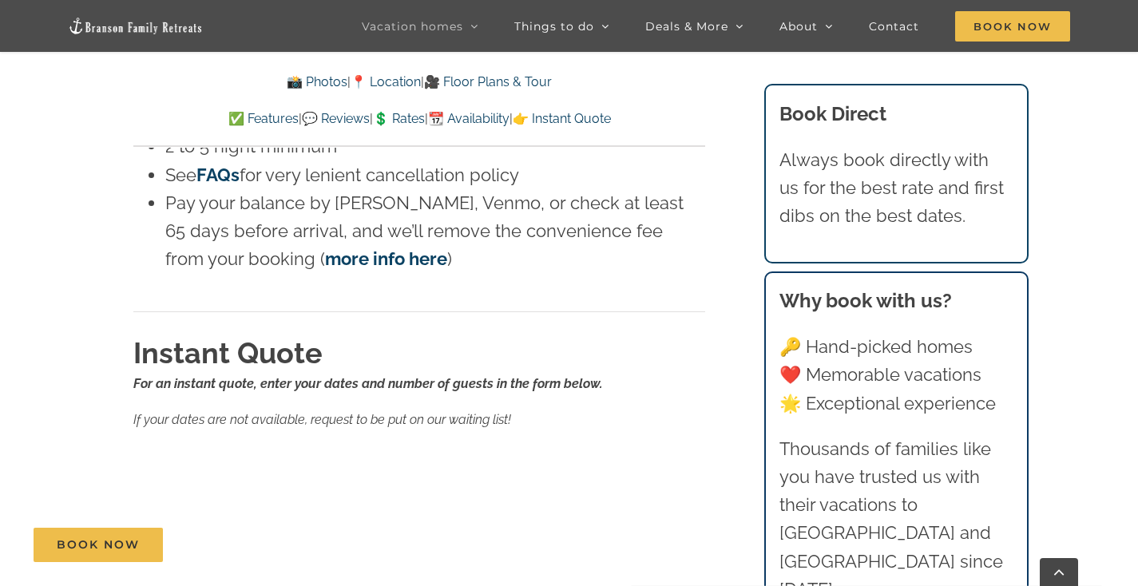
scroll to position [10826, 0]
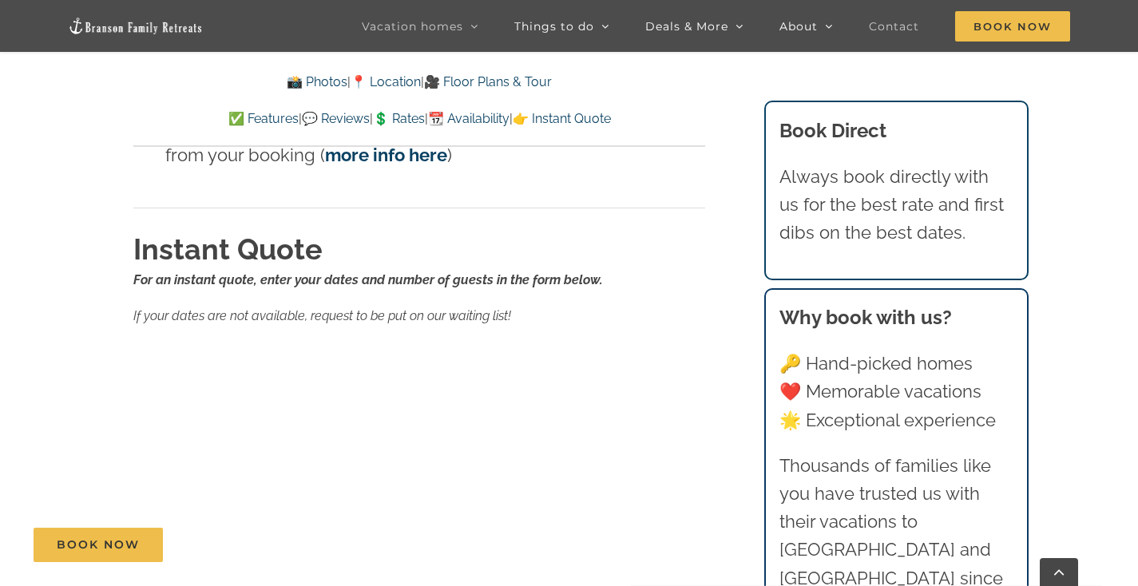
click at [892, 26] on span "Contact" at bounding box center [894, 26] width 50 height 11
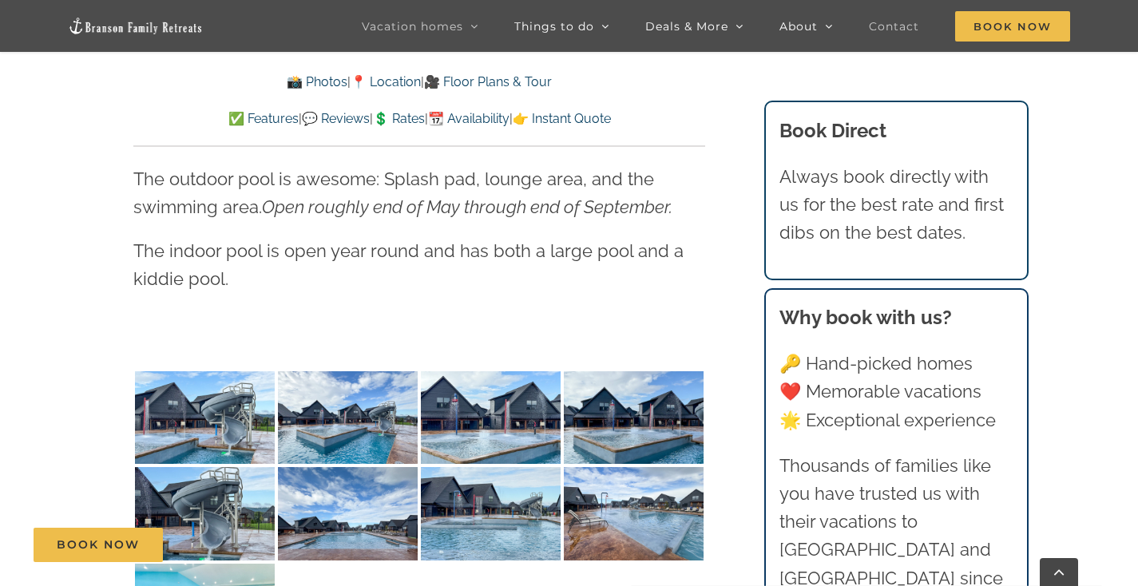
scroll to position [1128, 0]
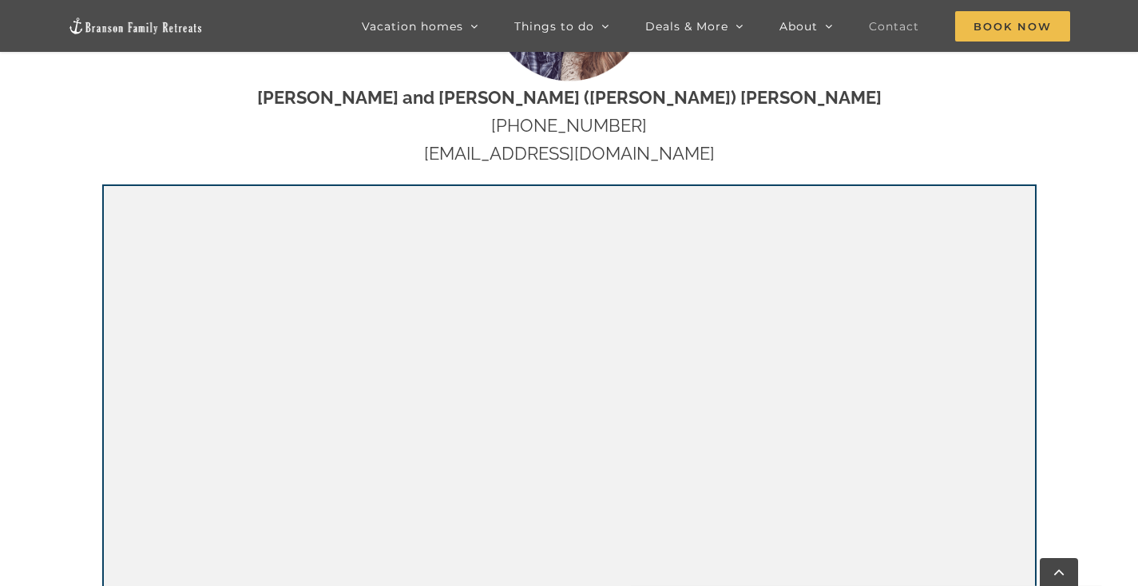
scroll to position [741, 0]
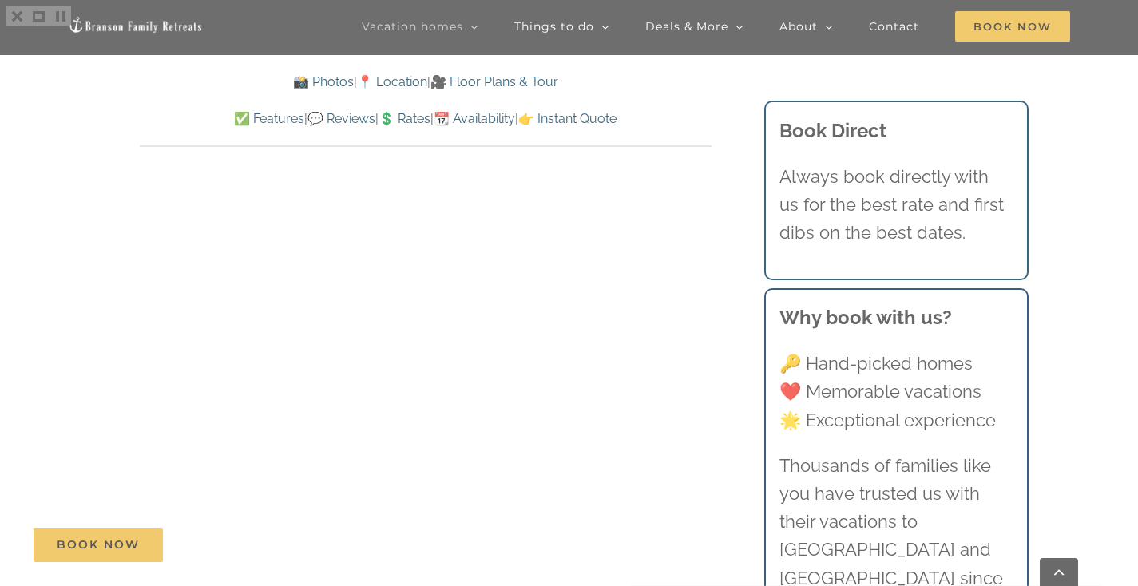
scroll to position [2536, 0]
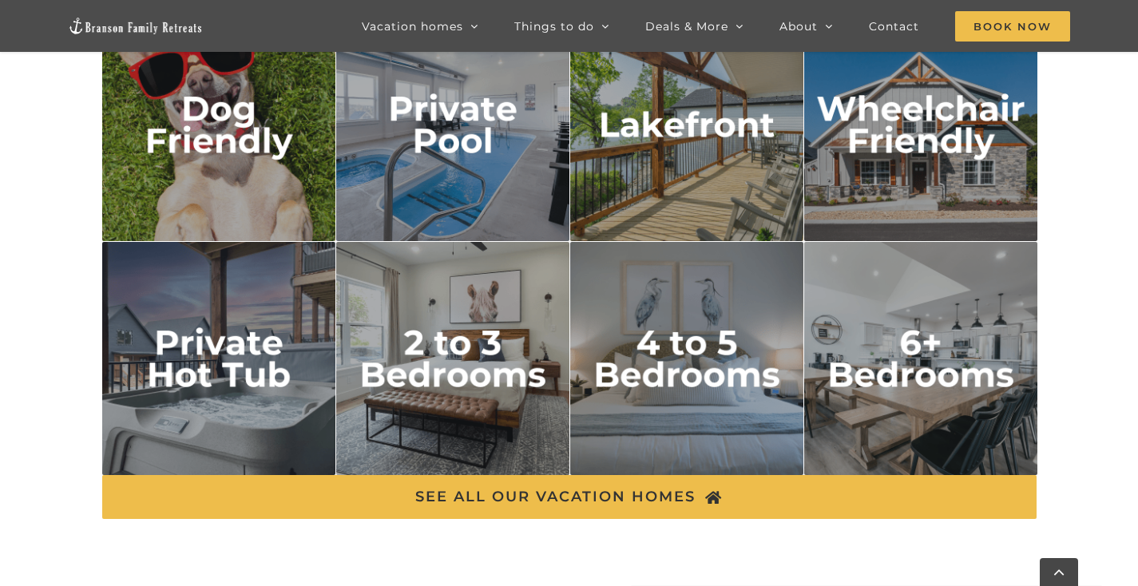
scroll to position [2641, 0]
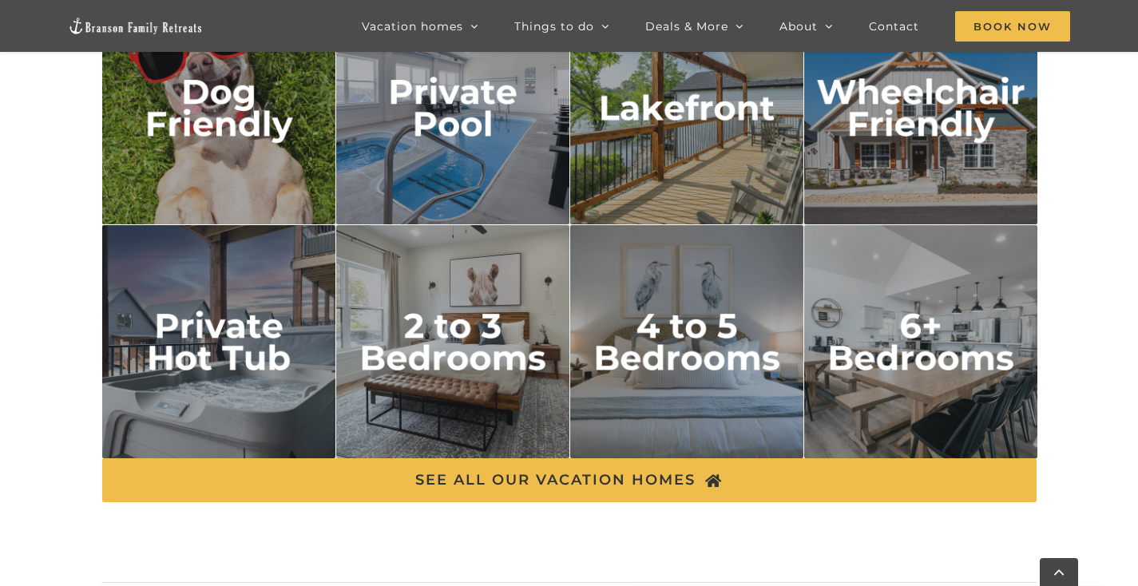
click at [484, 332] on img "2 to 3 bedrooms" at bounding box center [453, 342] width 234 height 234
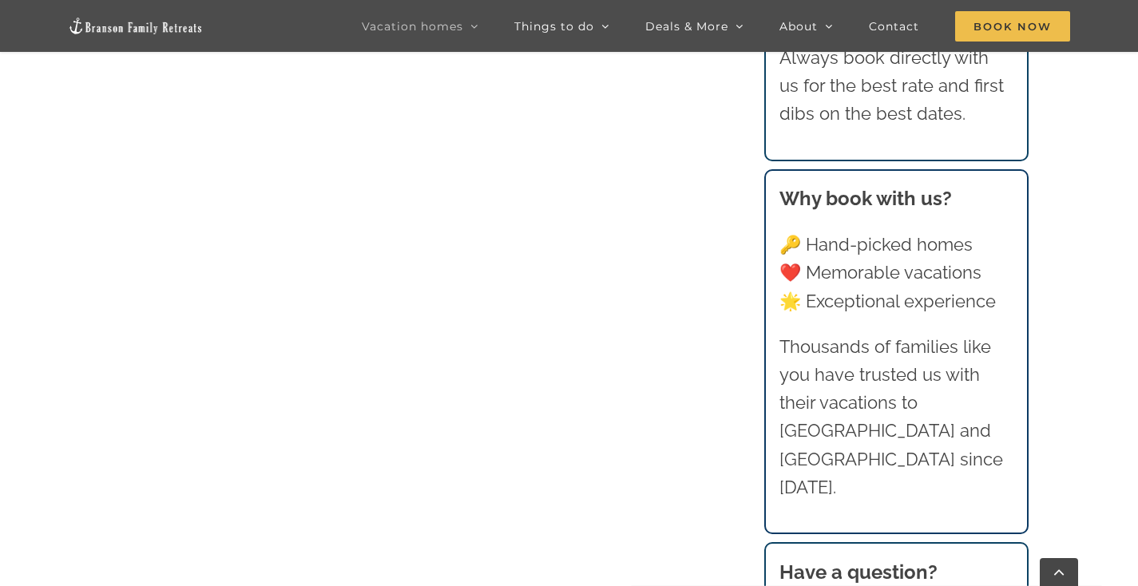
scroll to position [1164, 0]
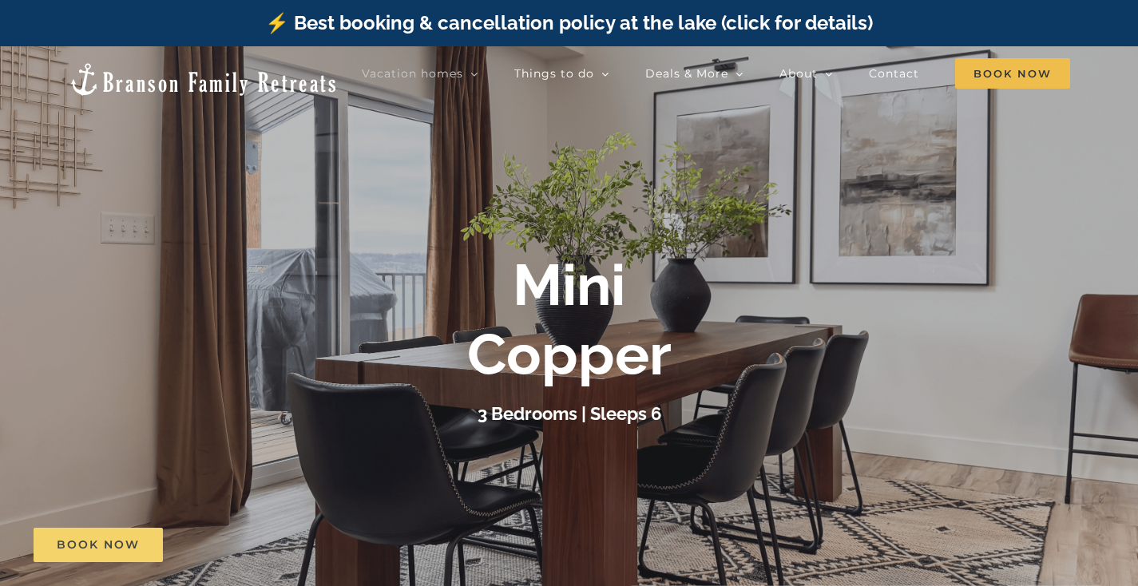
click at [121, 534] on link "Book Now" at bounding box center [98, 545] width 129 height 34
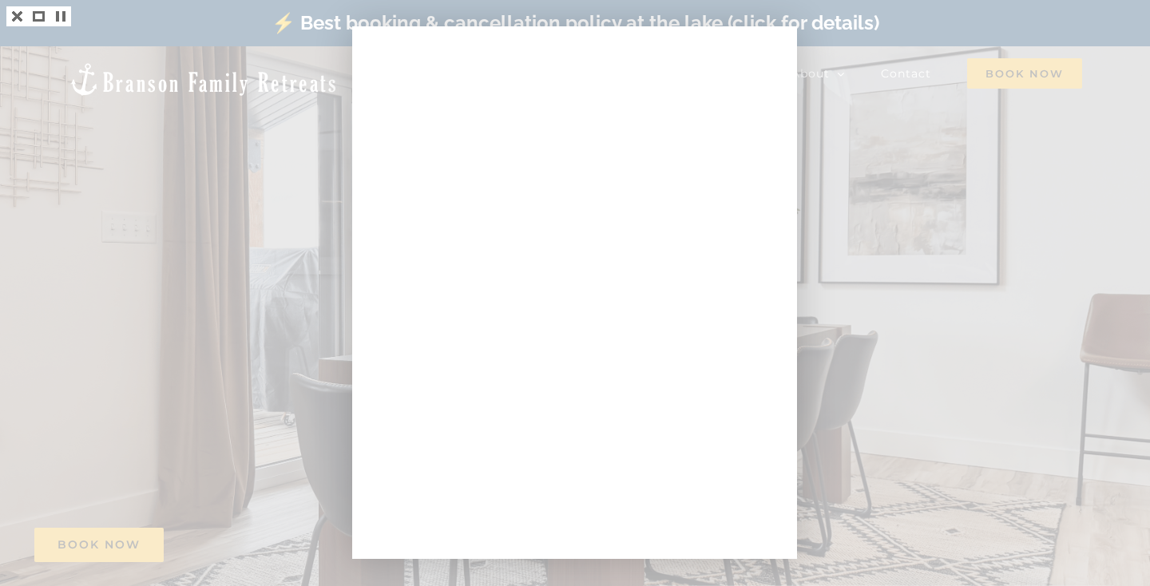
click at [1011, 415] on div at bounding box center [575, 293] width 1150 height 586
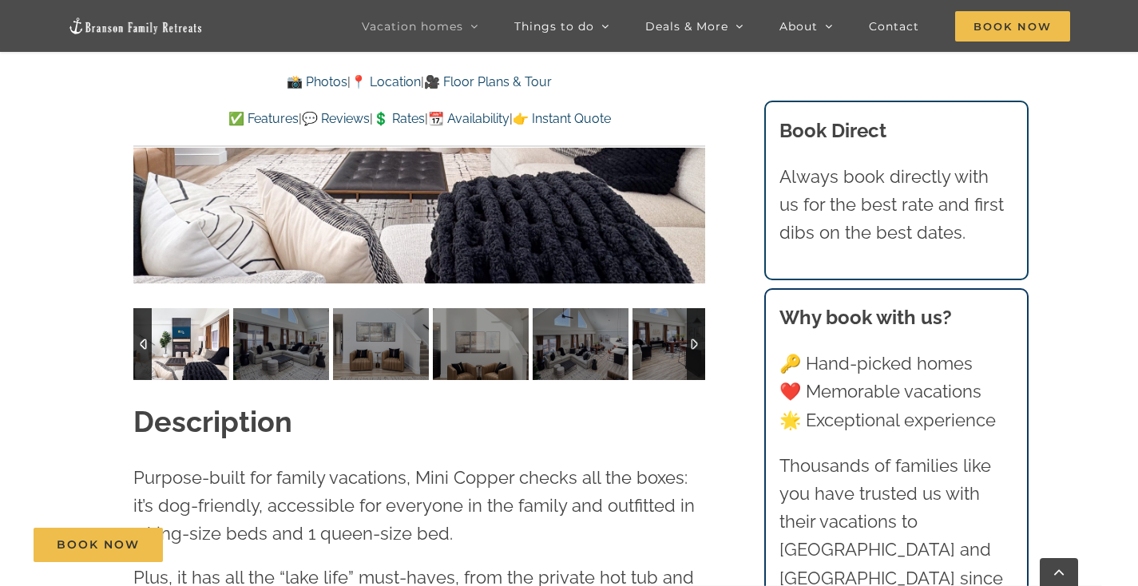
scroll to position [1342, 0]
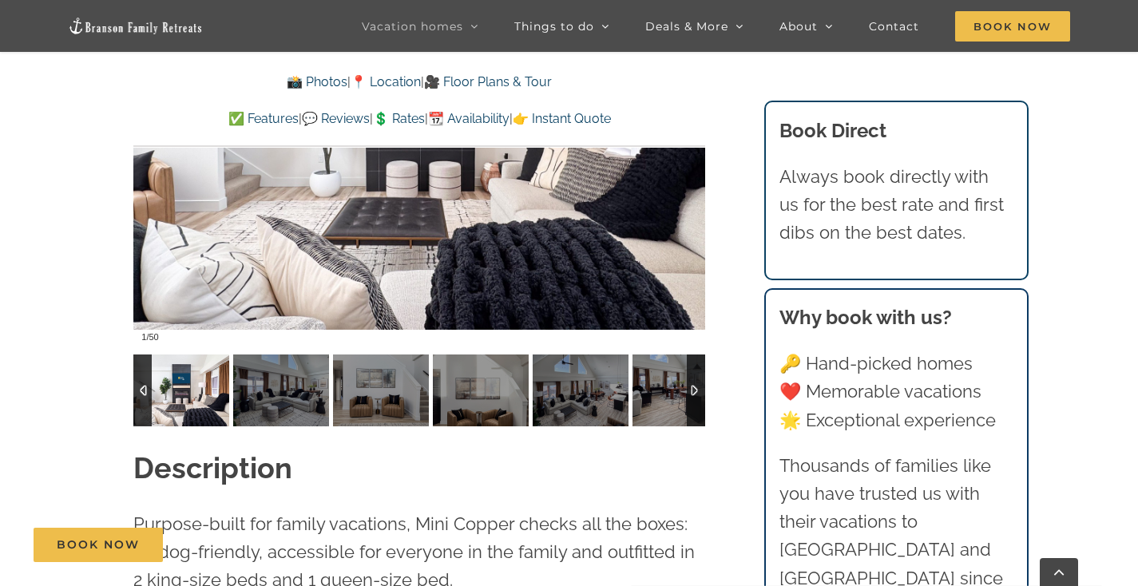
click at [701, 384] on div at bounding box center [696, 391] width 18 height 72
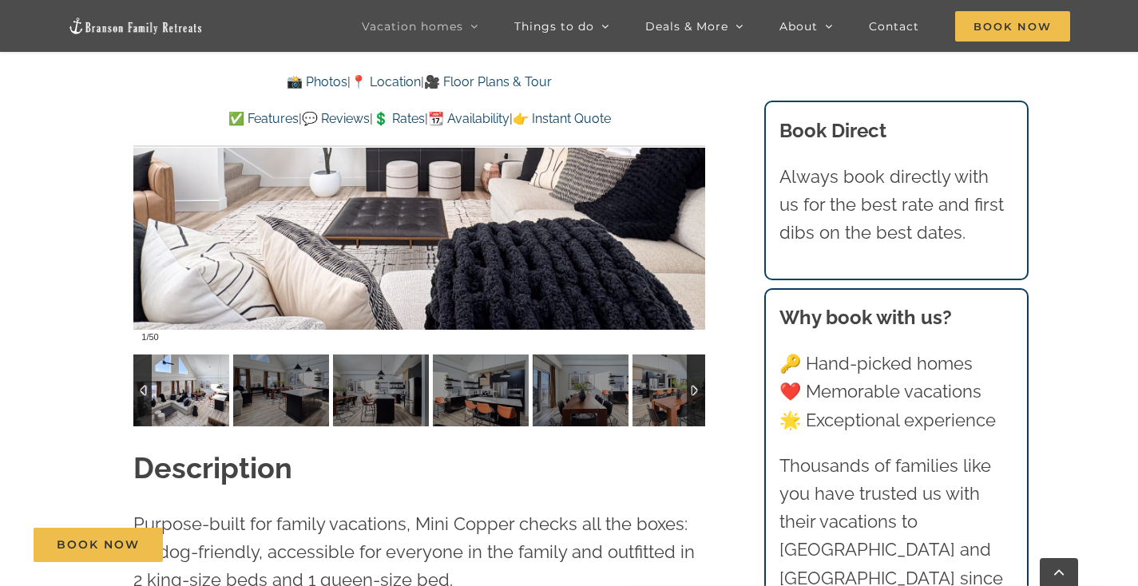
click at [184, 379] on img at bounding box center [181, 391] width 96 height 72
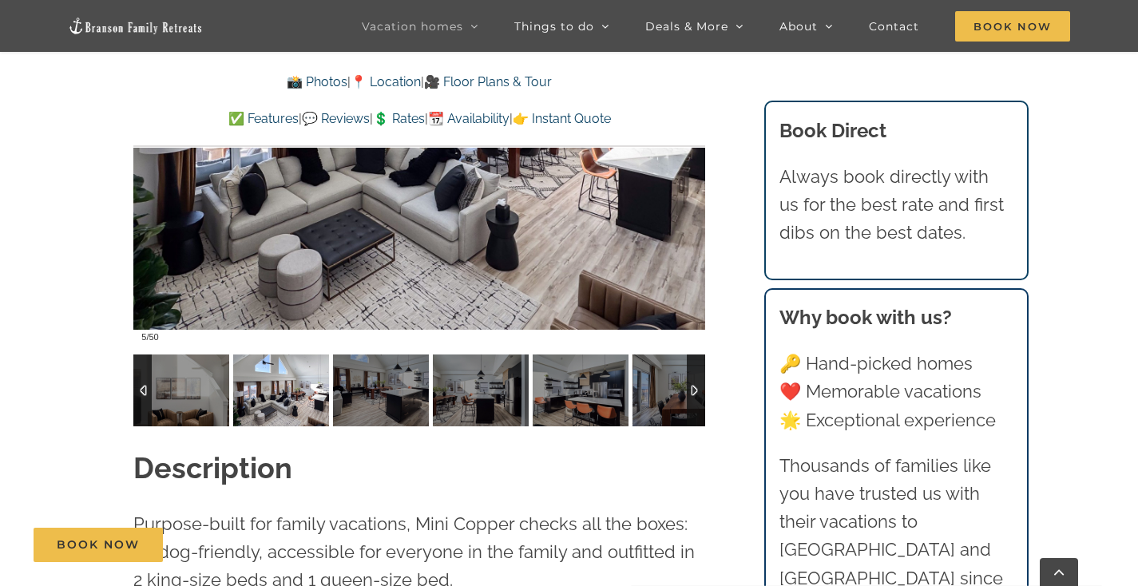
click at [264, 390] on img at bounding box center [281, 391] width 96 height 72
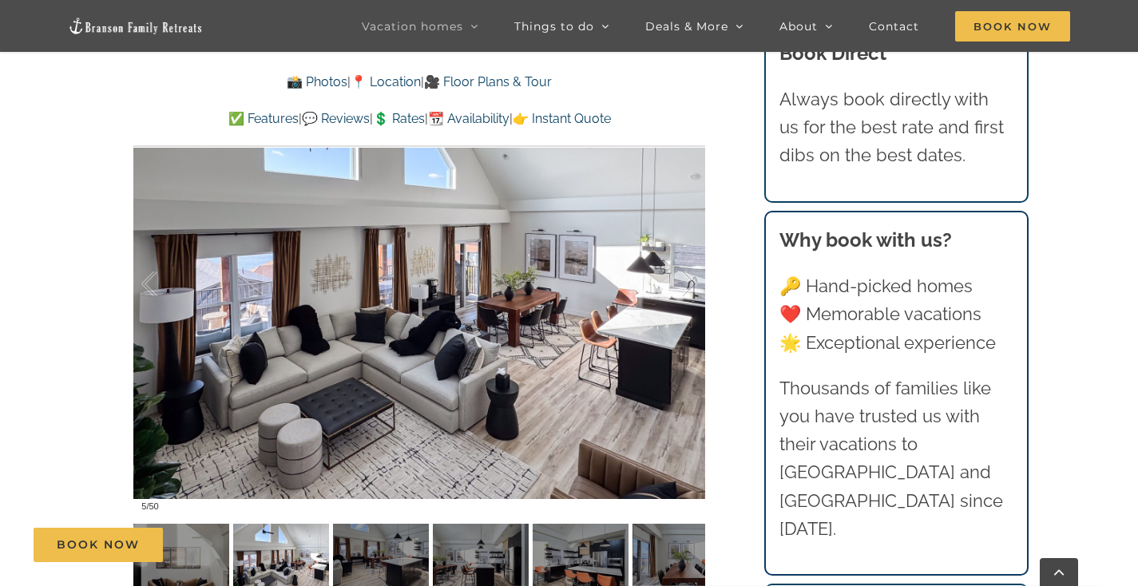
scroll to position [1188, 0]
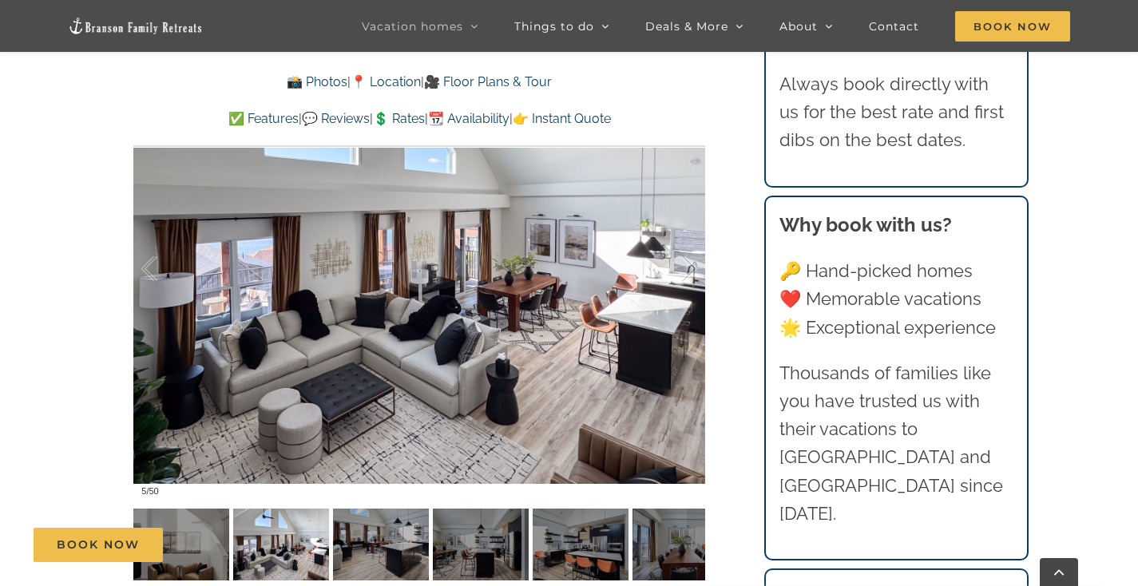
click at [371, 537] on div "Book Now" at bounding box center [581, 545] width 1094 height 34
click at [471, 546] on div "Book Now" at bounding box center [581, 545] width 1094 height 34
click at [493, 542] on div "Book Now" at bounding box center [581, 545] width 1094 height 34
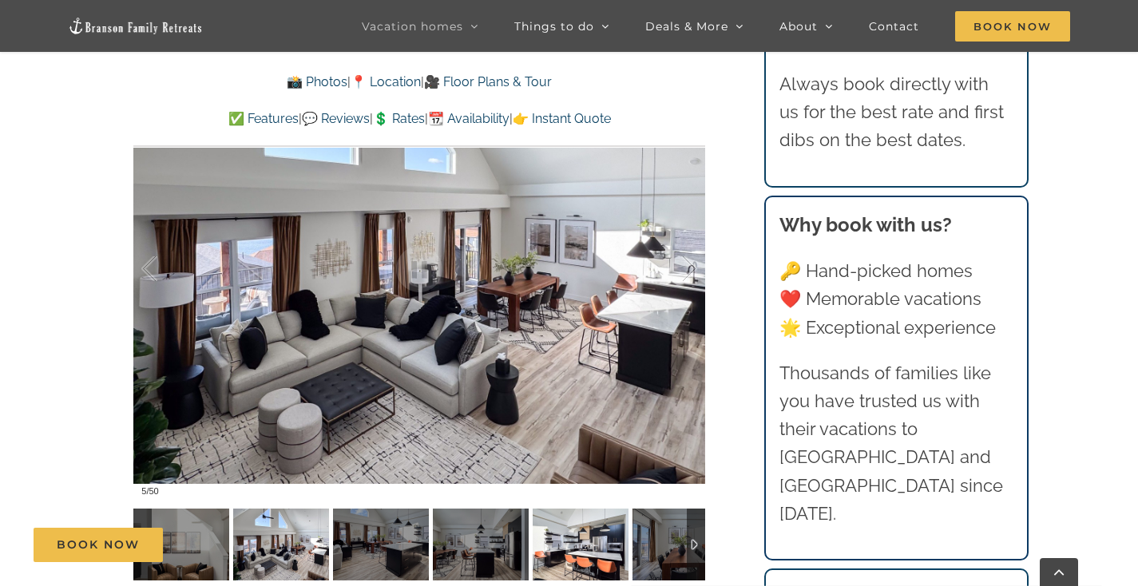
click at [594, 542] on div "Book Now" at bounding box center [581, 545] width 1094 height 34
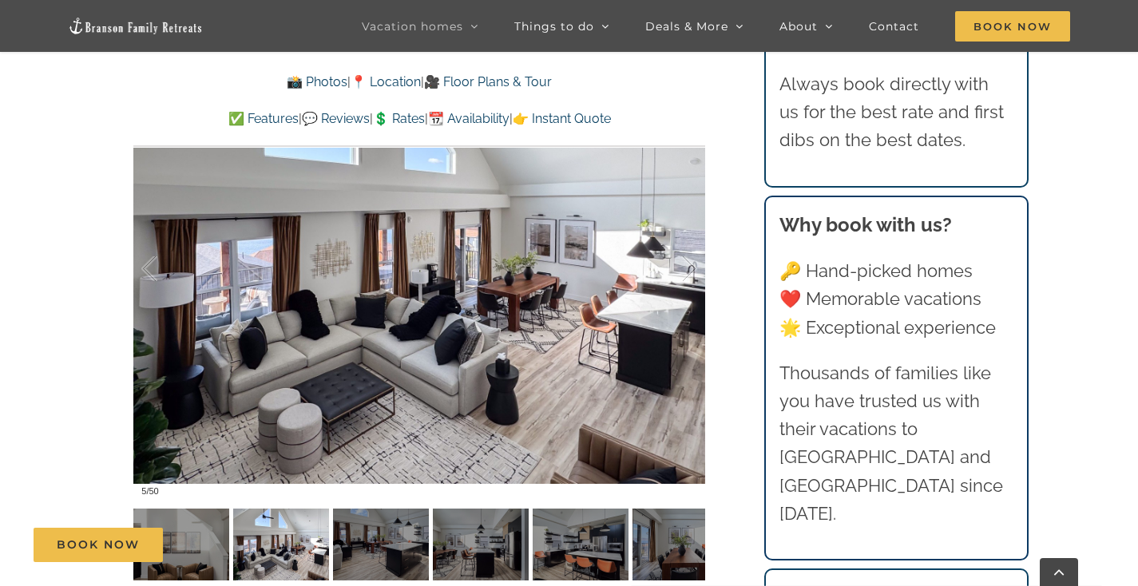
click at [660, 556] on div "Book Now" at bounding box center [581, 545] width 1094 height 34
click at [697, 361] on div at bounding box center [419, 269] width 572 height 470
click at [423, 260] on link at bounding box center [419, 269] width 64 height 64
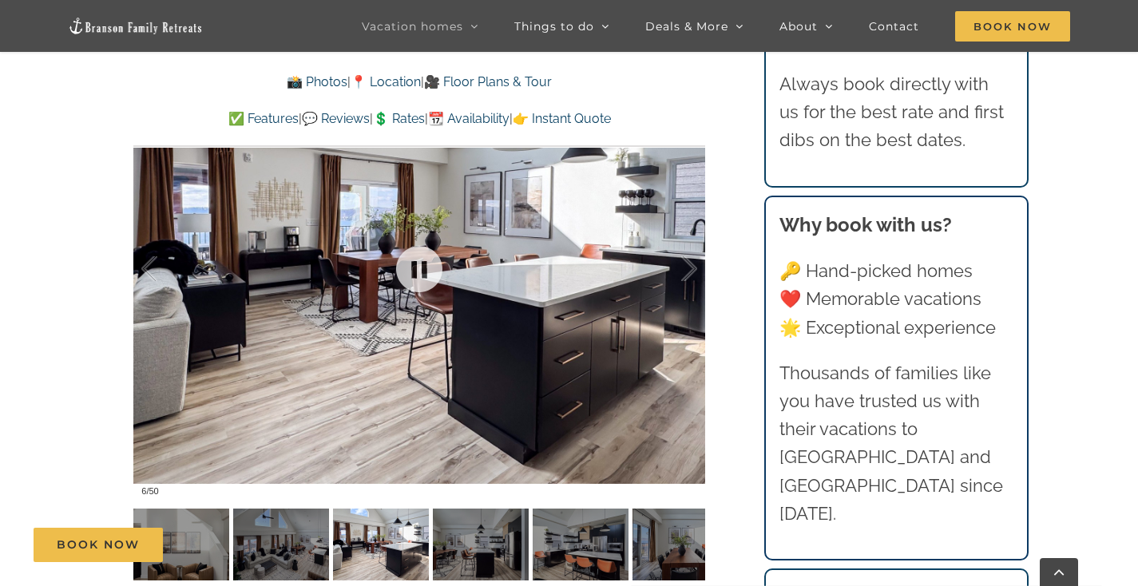
click at [541, 344] on div at bounding box center [419, 269] width 572 height 470
click at [685, 269] on div at bounding box center [673, 269] width 50 height 99
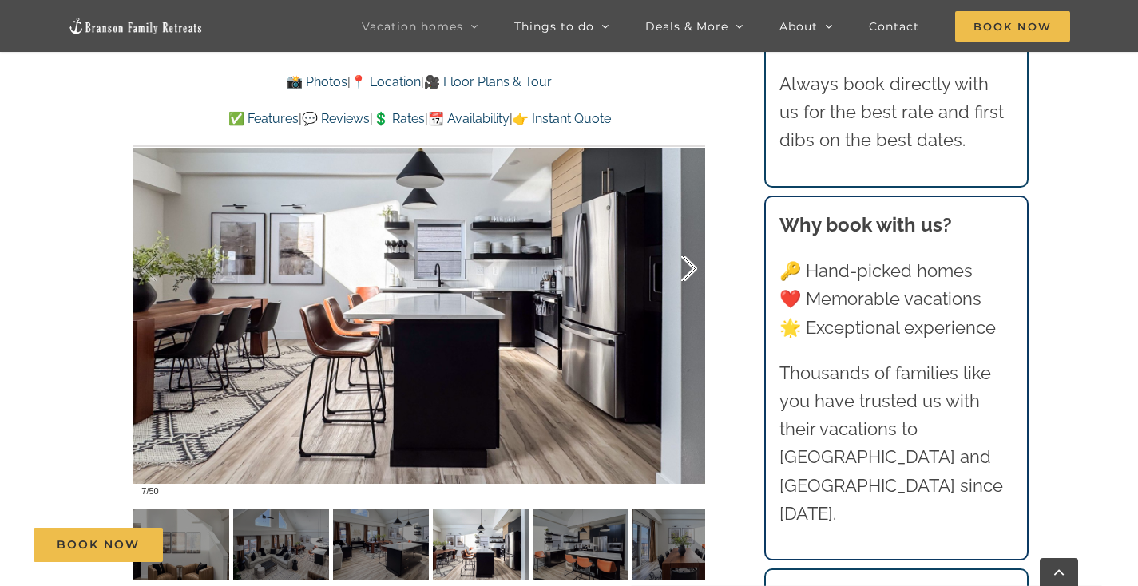
click at [685, 269] on div at bounding box center [673, 269] width 50 height 99
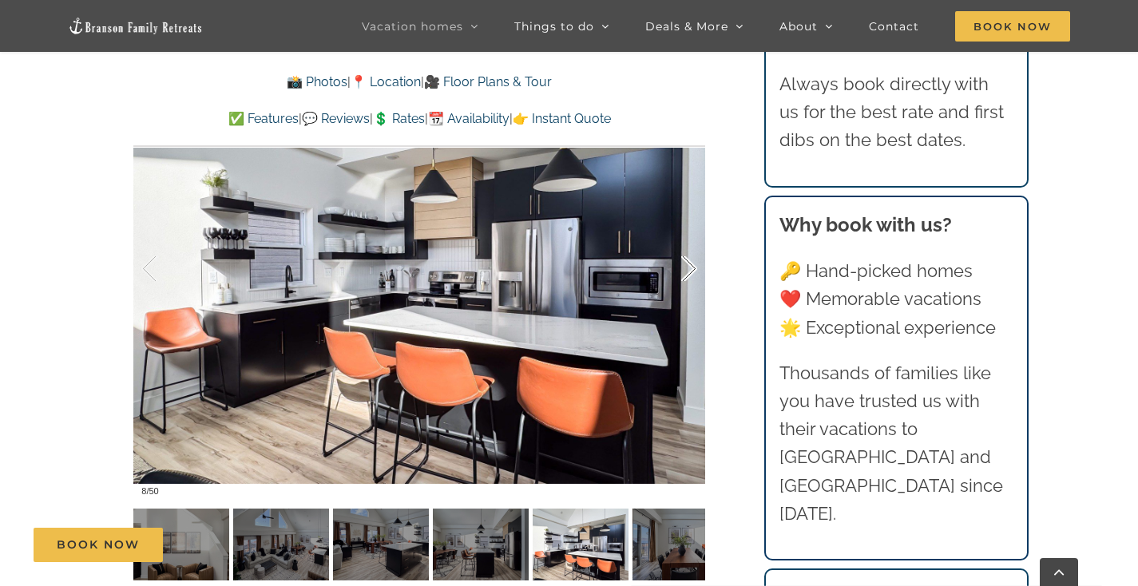
click at [685, 269] on div at bounding box center [673, 269] width 50 height 99
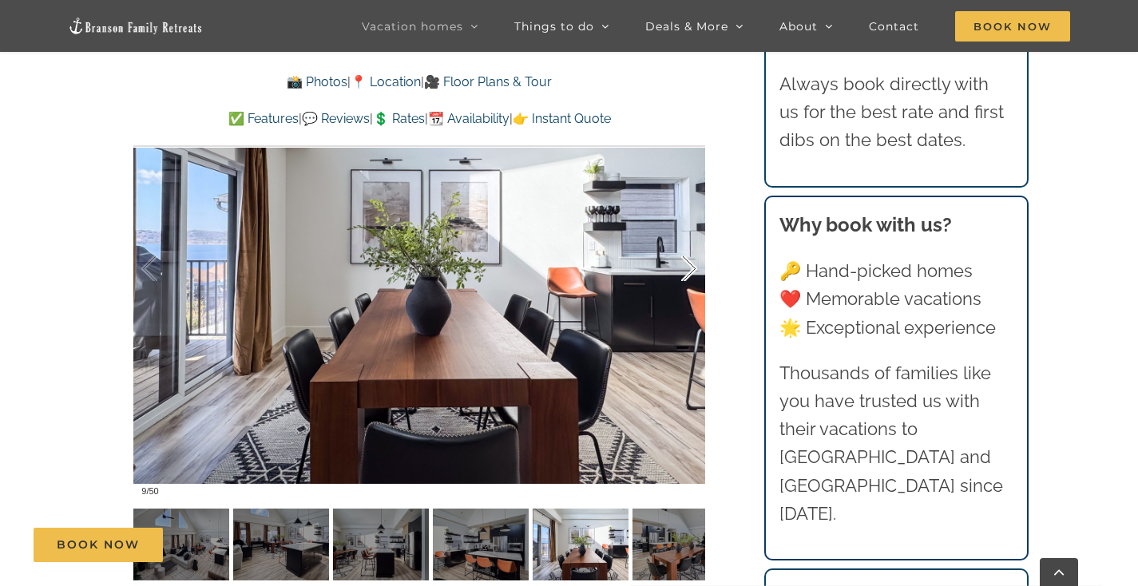
click at [685, 269] on div at bounding box center [673, 269] width 50 height 99
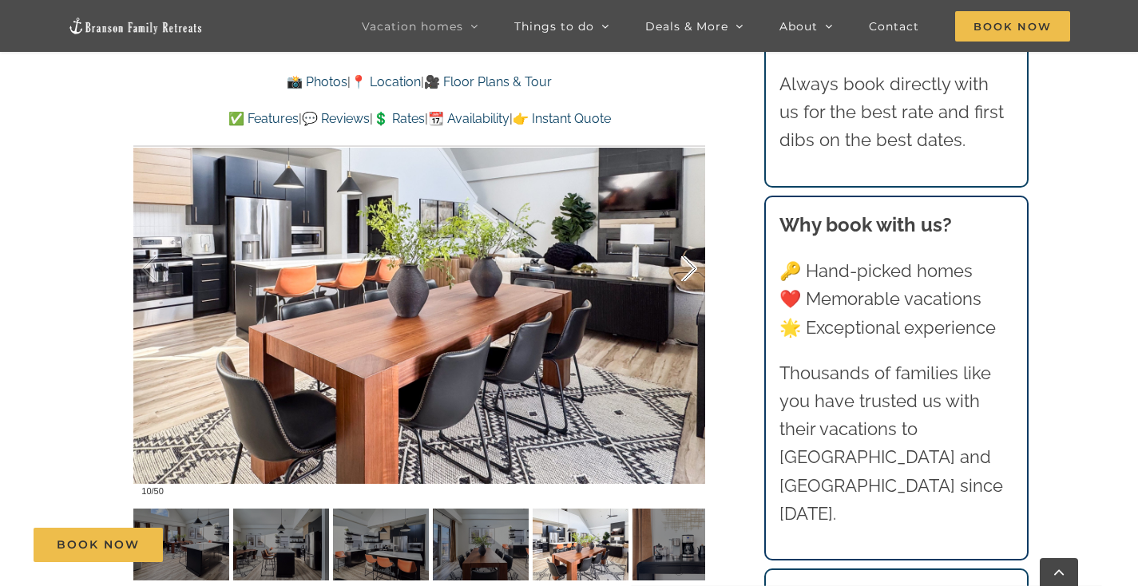
click at [685, 269] on div at bounding box center [673, 269] width 50 height 99
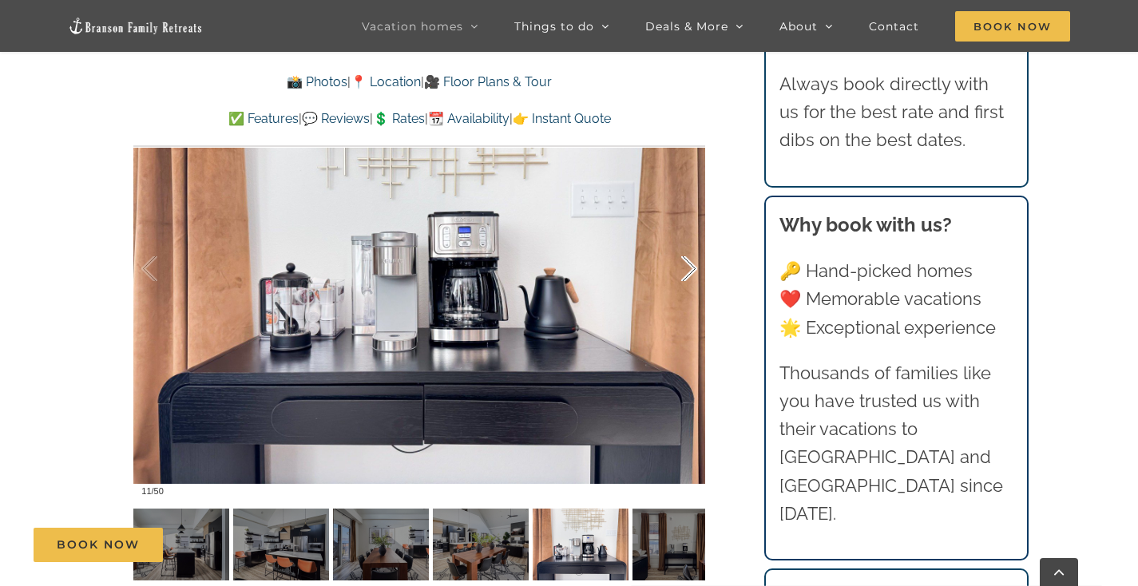
click at [685, 269] on div at bounding box center [673, 269] width 50 height 99
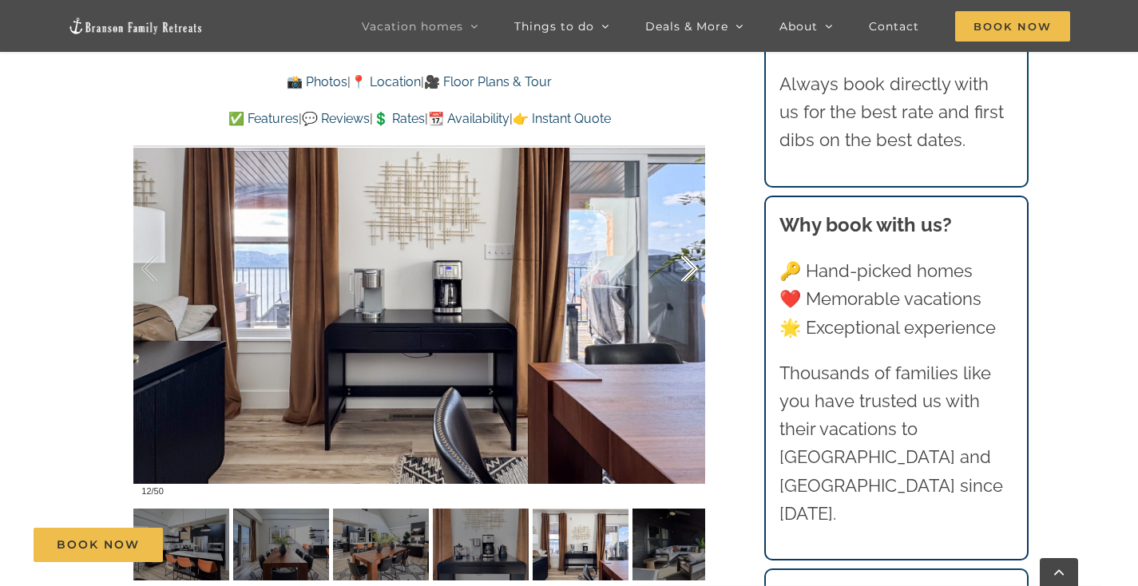
click at [685, 269] on div at bounding box center [673, 269] width 50 height 99
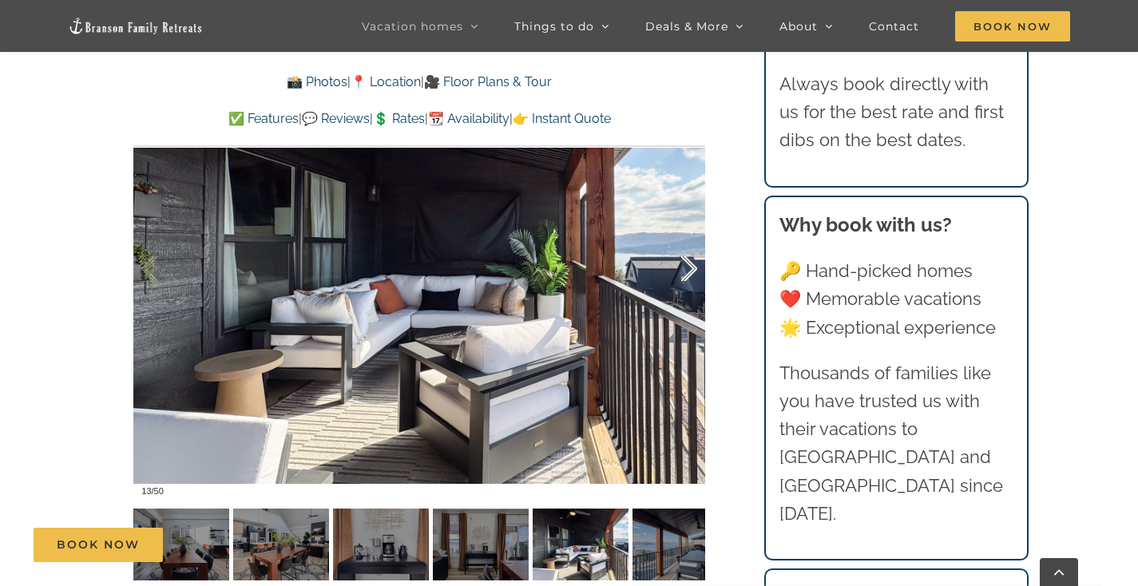
click at [685, 269] on div at bounding box center [673, 269] width 50 height 99
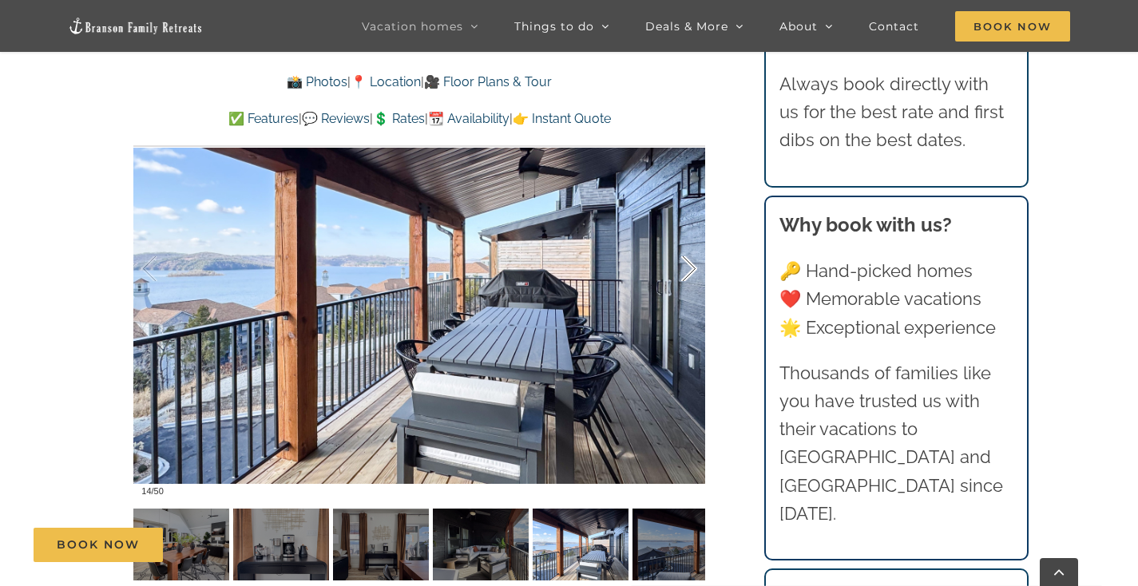
click at [685, 269] on div at bounding box center [673, 269] width 50 height 99
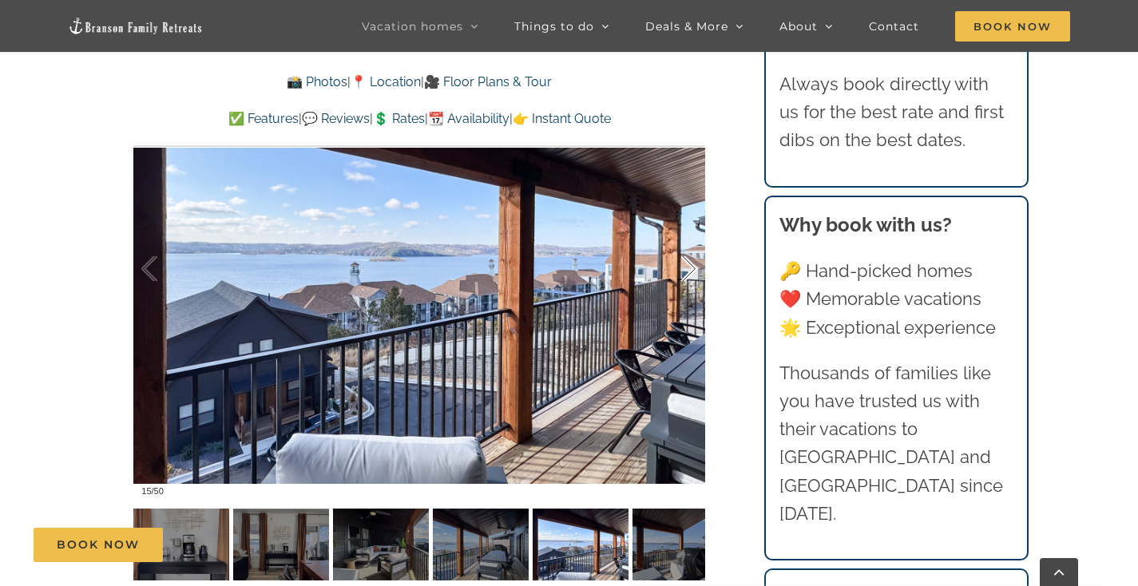
click at [685, 269] on div at bounding box center [673, 269] width 50 height 99
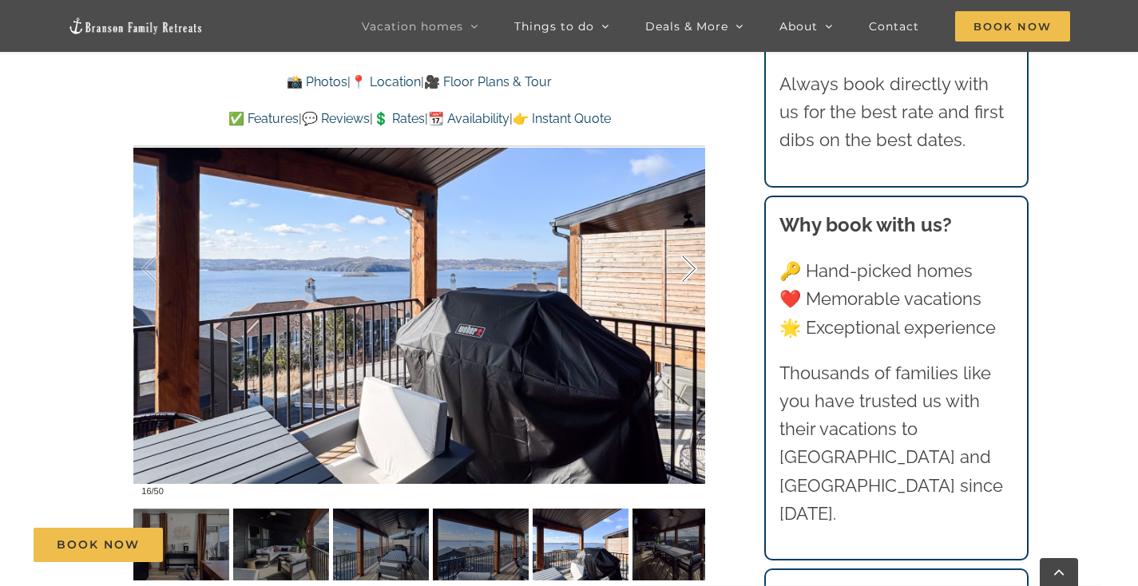
click at [685, 269] on div at bounding box center [673, 269] width 50 height 99
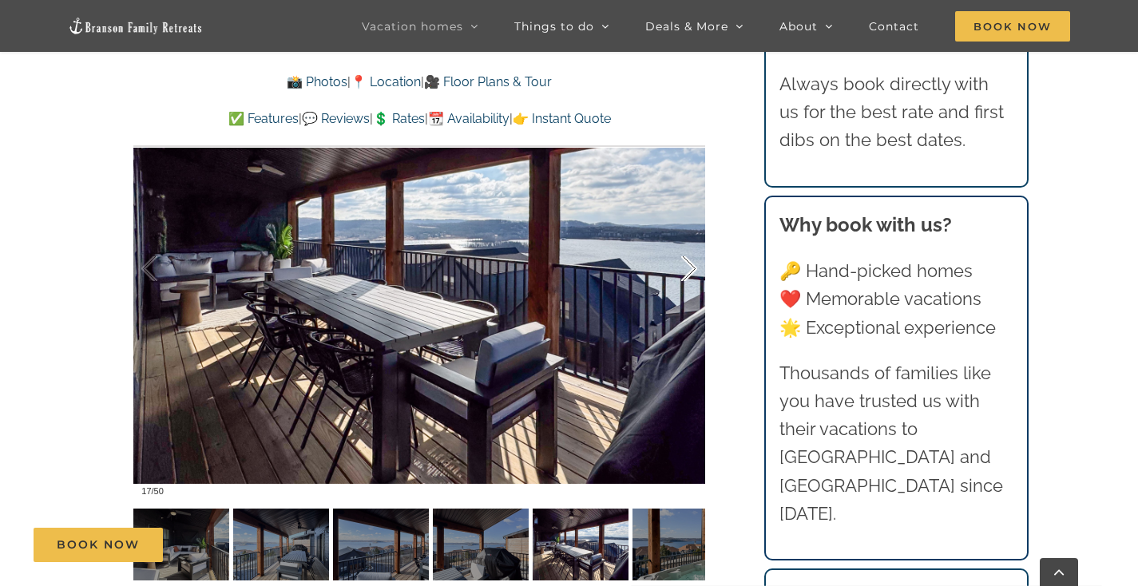
click at [685, 269] on div at bounding box center [673, 269] width 50 height 99
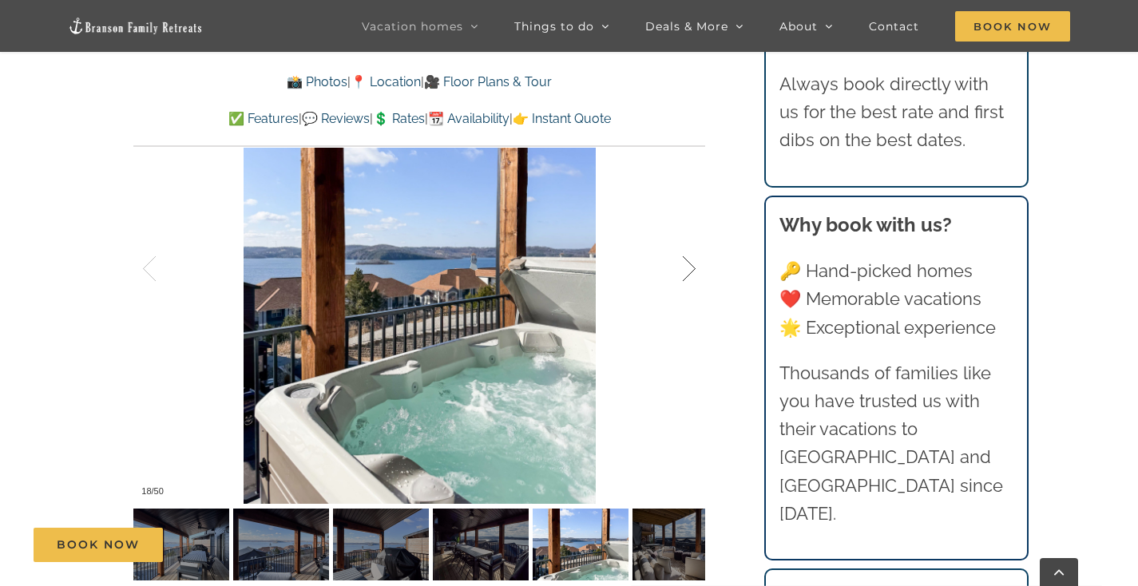
click at [685, 268] on div at bounding box center [673, 269] width 50 height 99
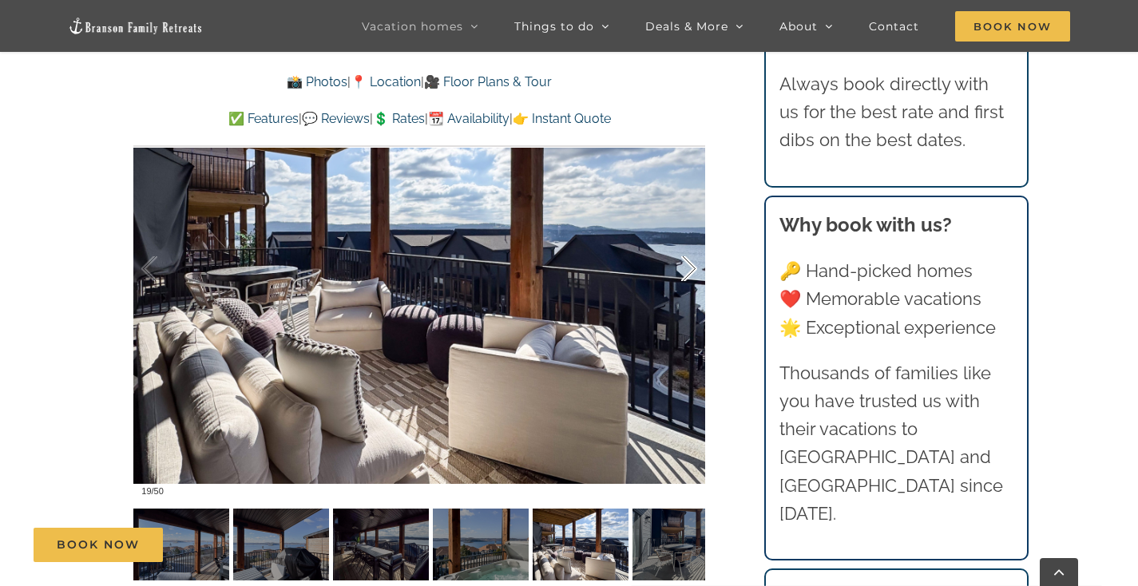
click at [685, 268] on div at bounding box center [673, 269] width 50 height 99
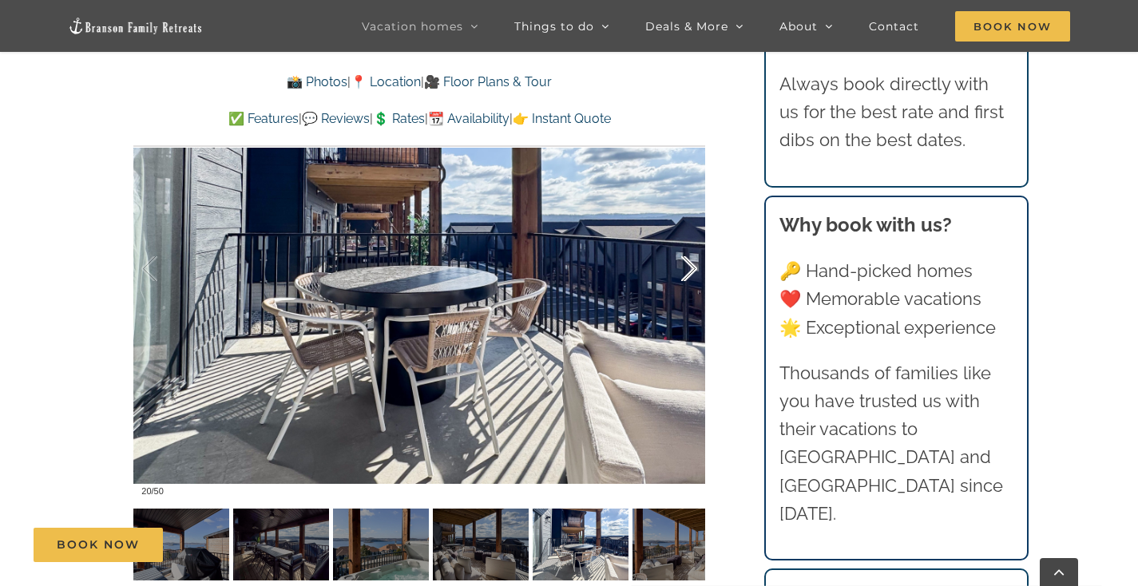
click at [685, 268] on div at bounding box center [673, 269] width 50 height 99
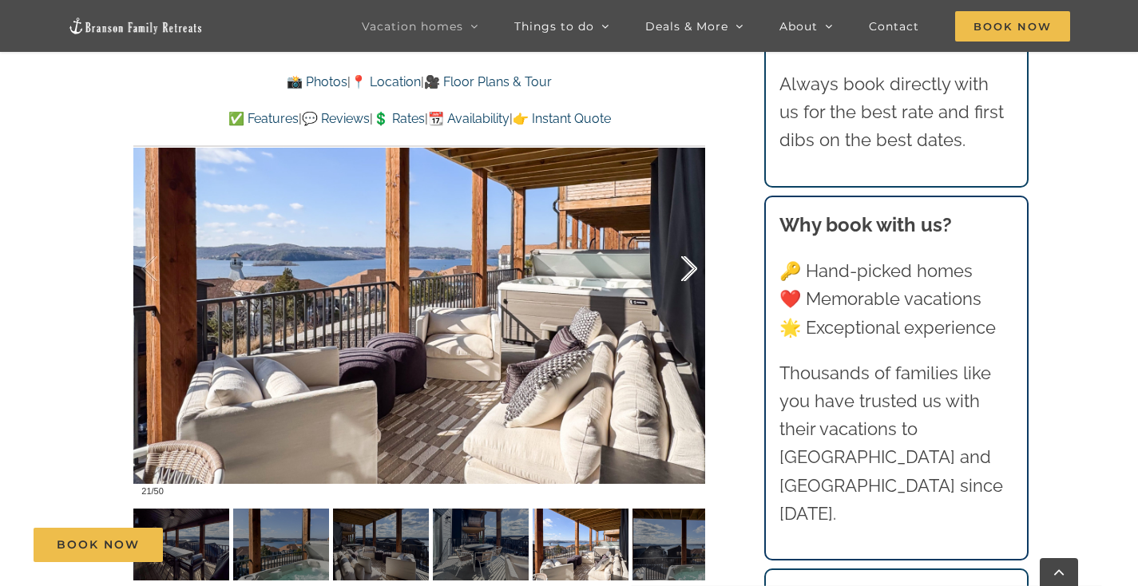
click at [685, 268] on div at bounding box center [673, 269] width 50 height 99
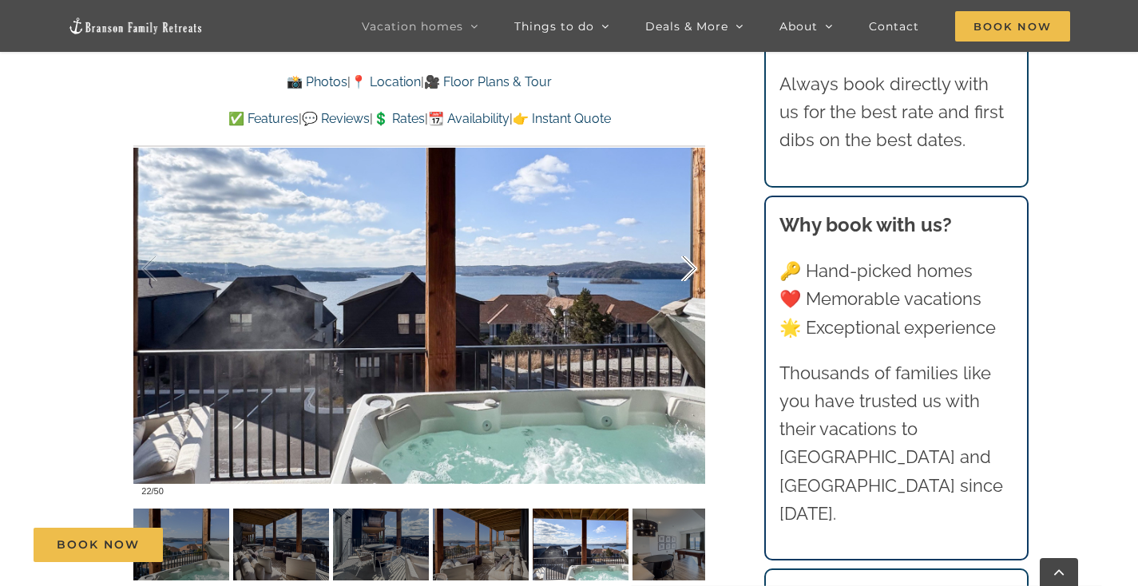
click at [685, 268] on div at bounding box center [673, 269] width 50 height 99
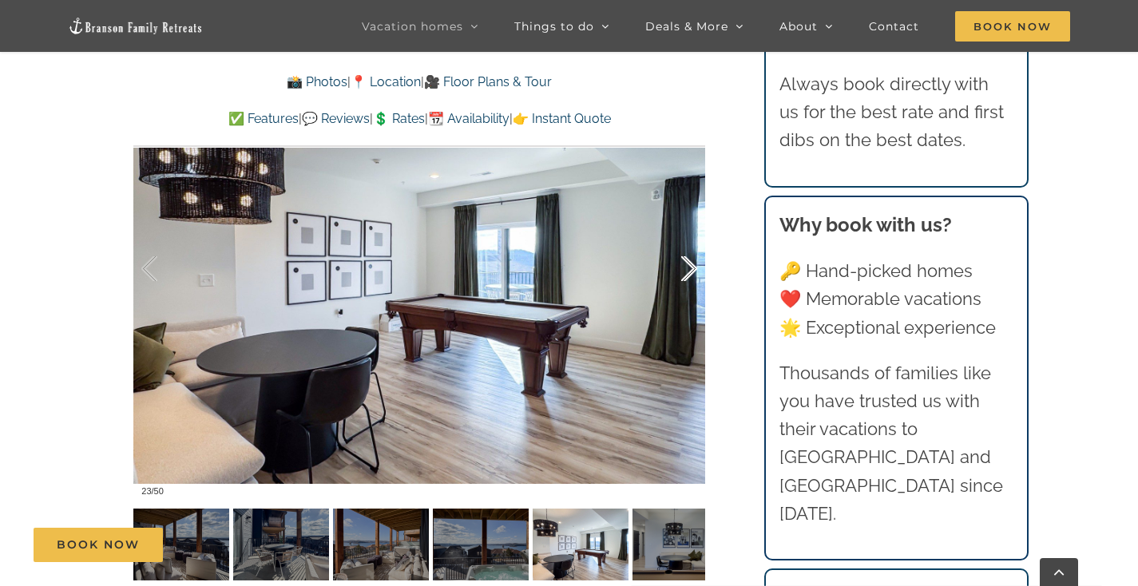
click at [685, 268] on div at bounding box center [673, 269] width 50 height 99
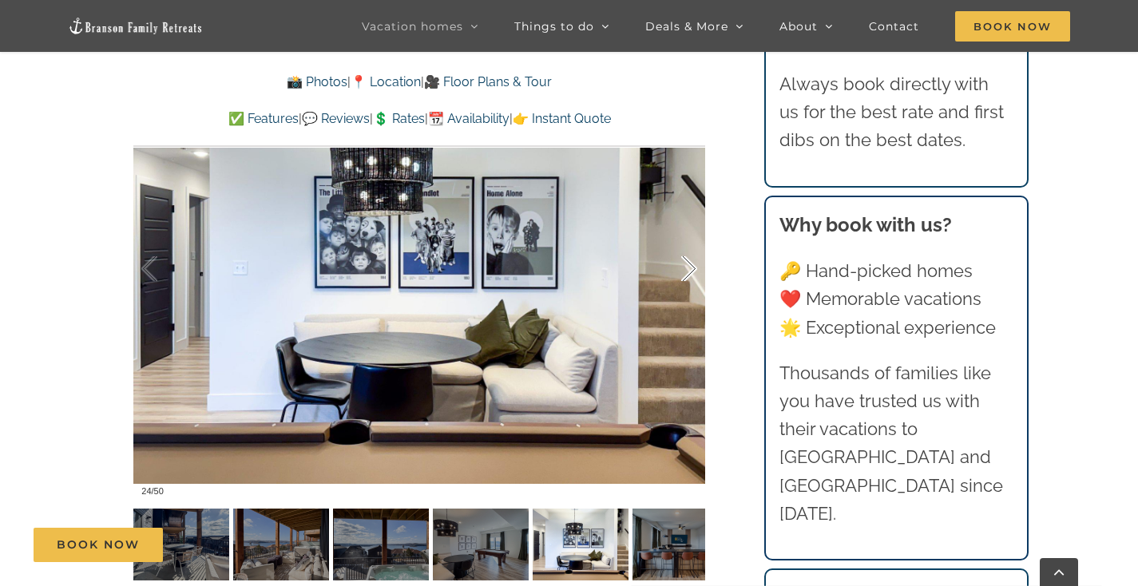
click at [685, 268] on div at bounding box center [673, 269] width 50 height 99
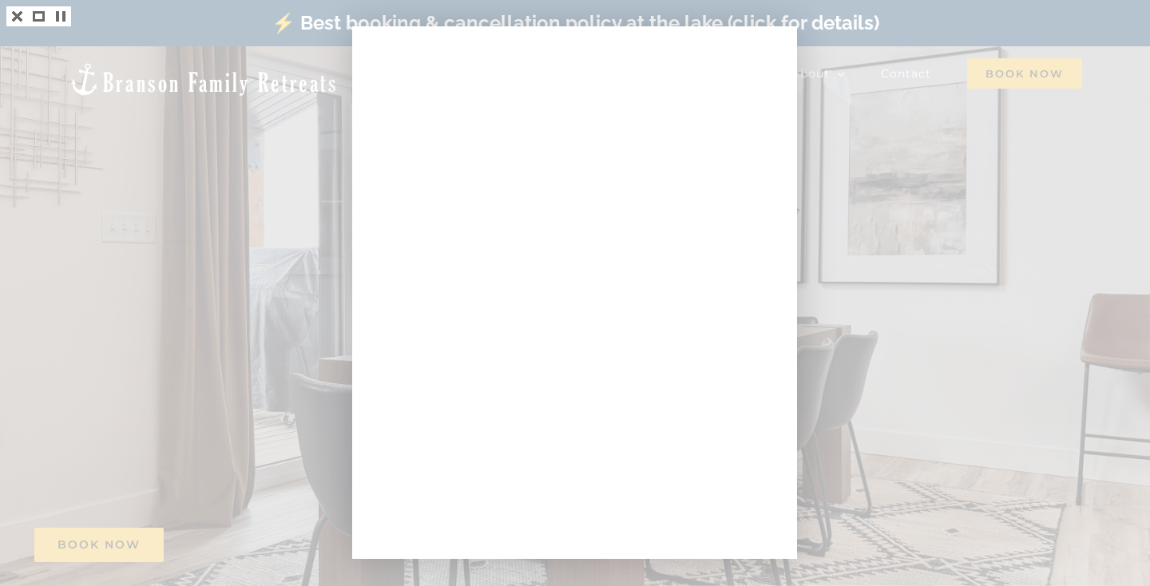
click at [968, 239] on div at bounding box center [575, 293] width 1150 height 586
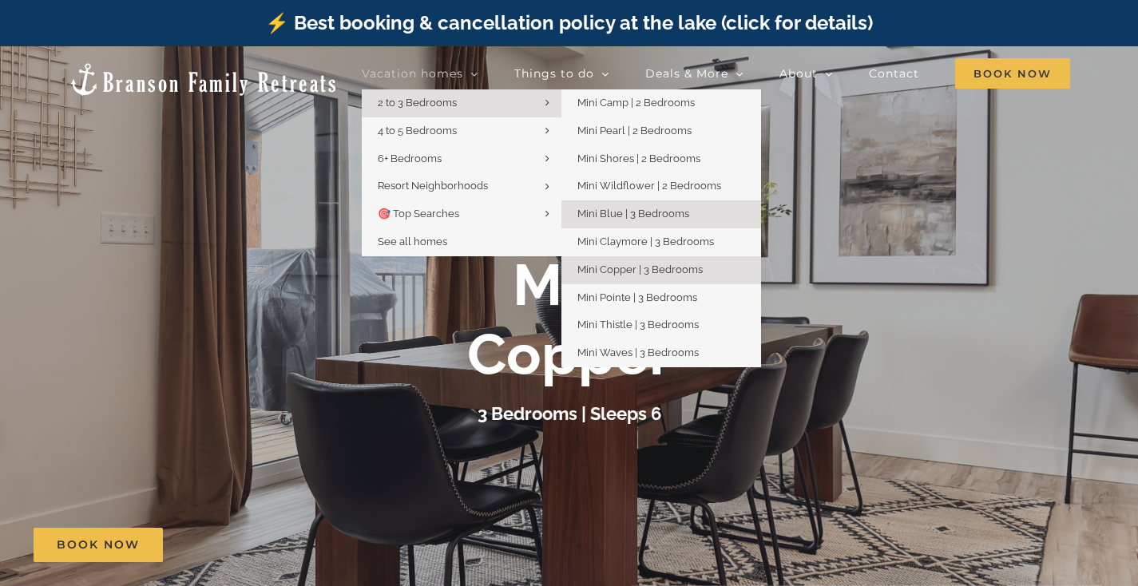
click at [642, 208] on span "Mini Blue | 3 Bedrooms" at bounding box center [634, 214] width 112 height 12
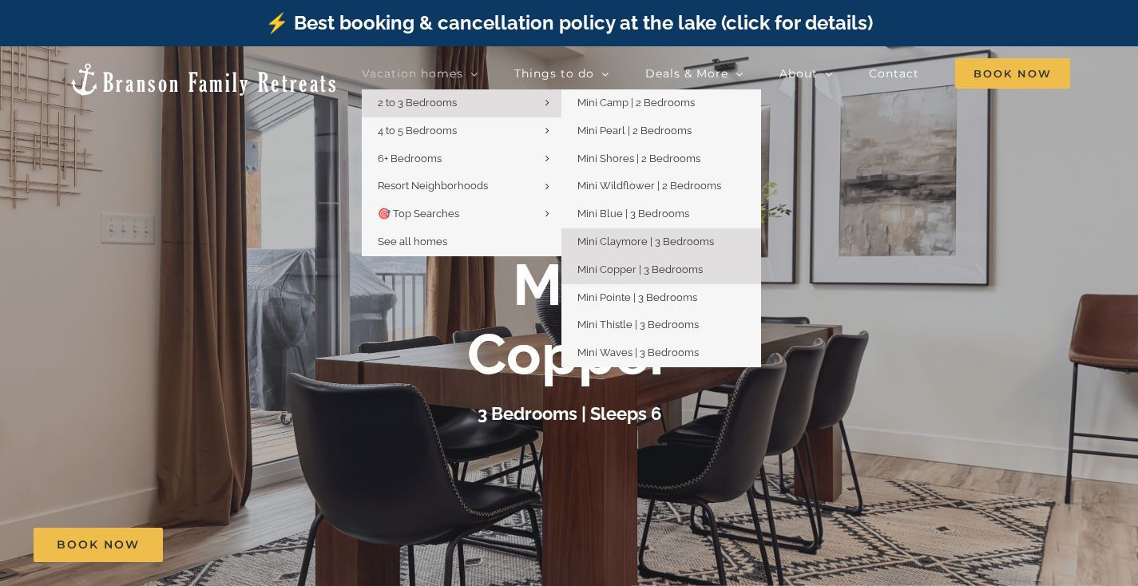
click at [641, 239] on span "Mini Claymore | 3 Bedrooms" at bounding box center [646, 242] width 137 height 12
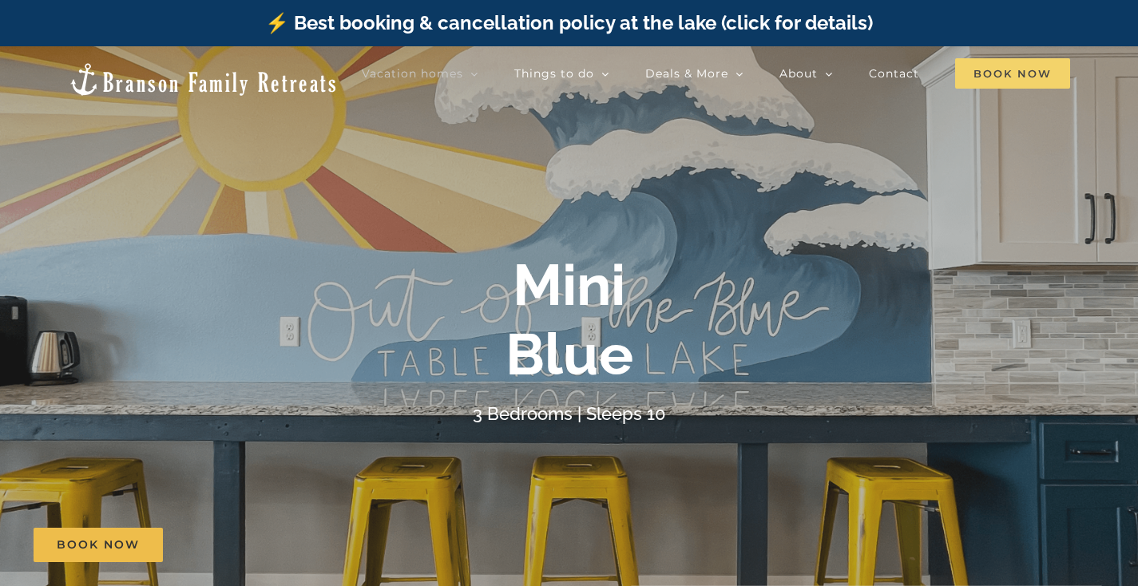
click at [1027, 68] on span "Book Now" at bounding box center [1012, 73] width 115 height 30
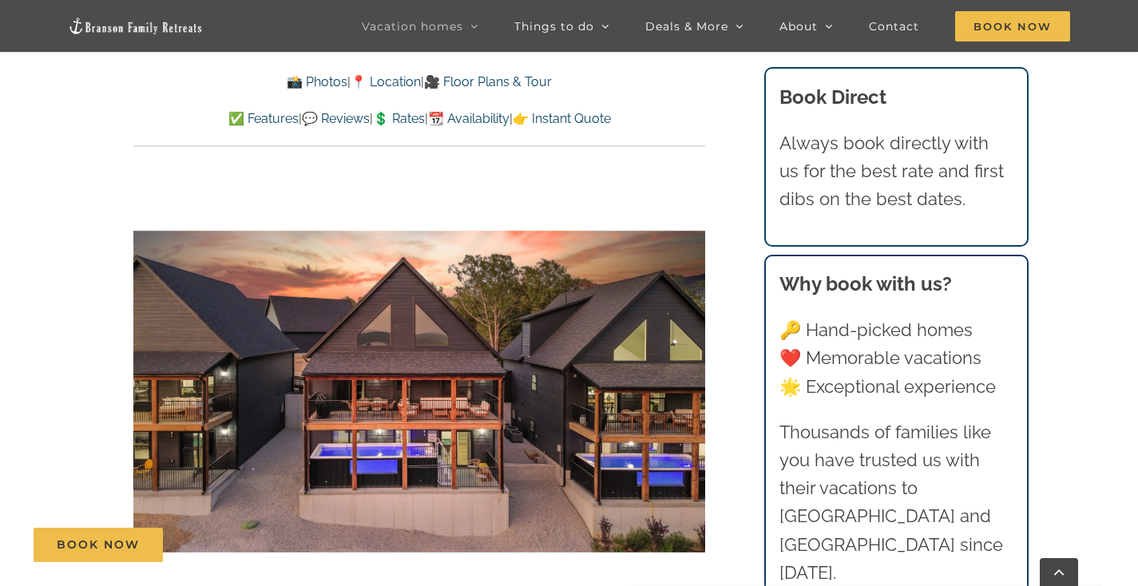
scroll to position [1023, 0]
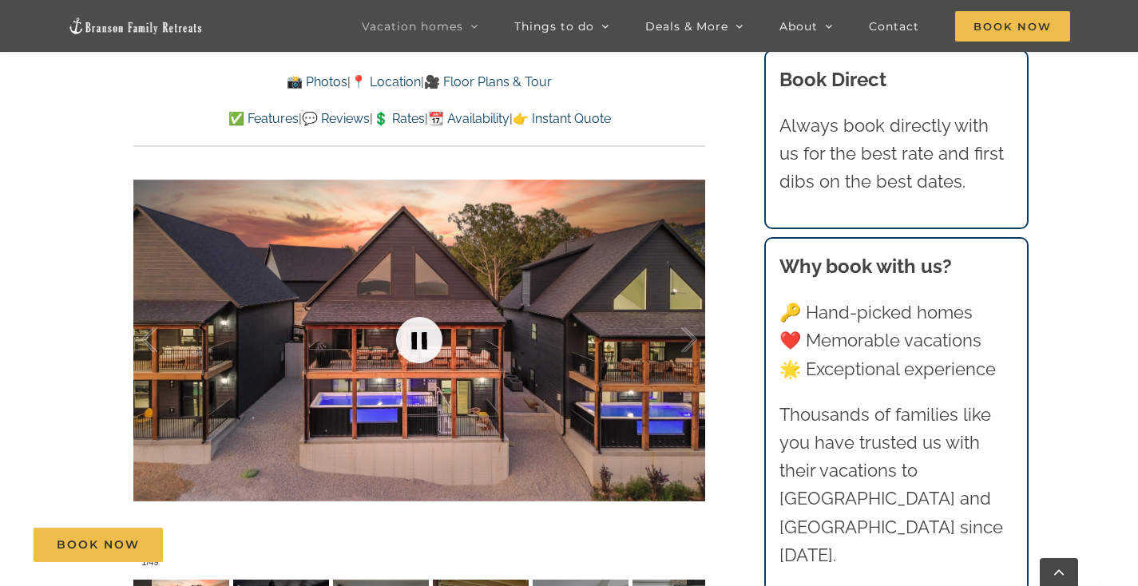
click at [445, 313] on link at bounding box center [419, 340] width 64 height 64
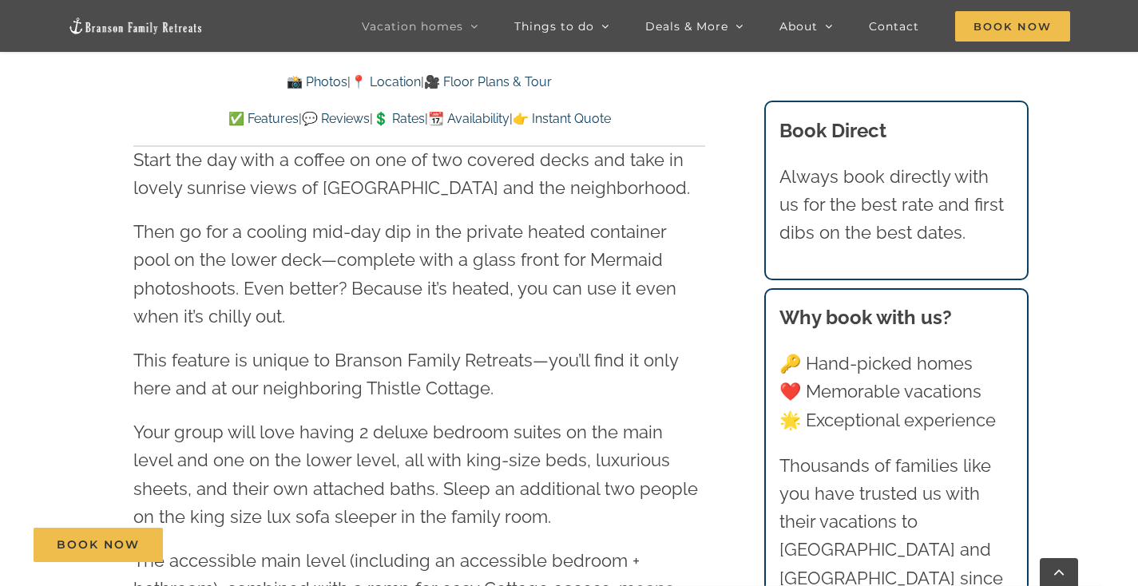
scroll to position [1688, 0]
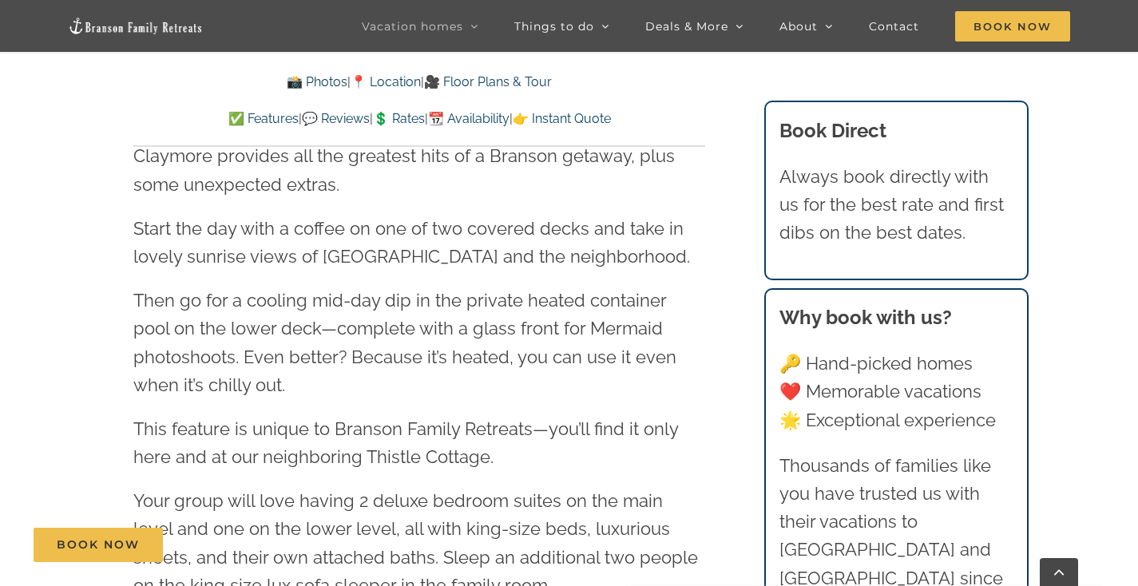
click at [611, 123] on link "👉 Instant Quote" at bounding box center [562, 118] width 98 height 15
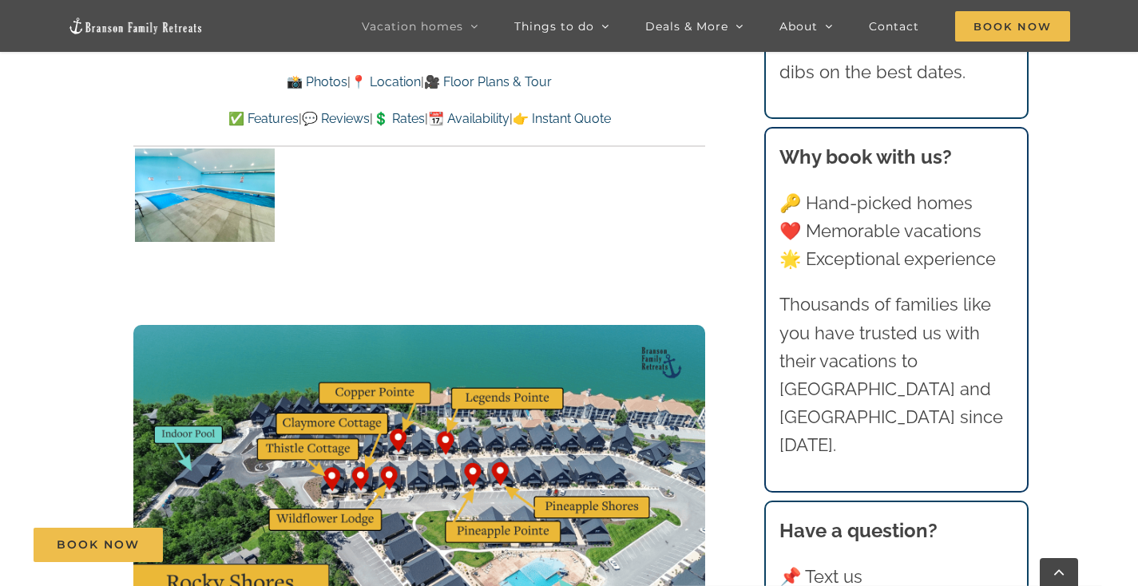
scroll to position [4263, 0]
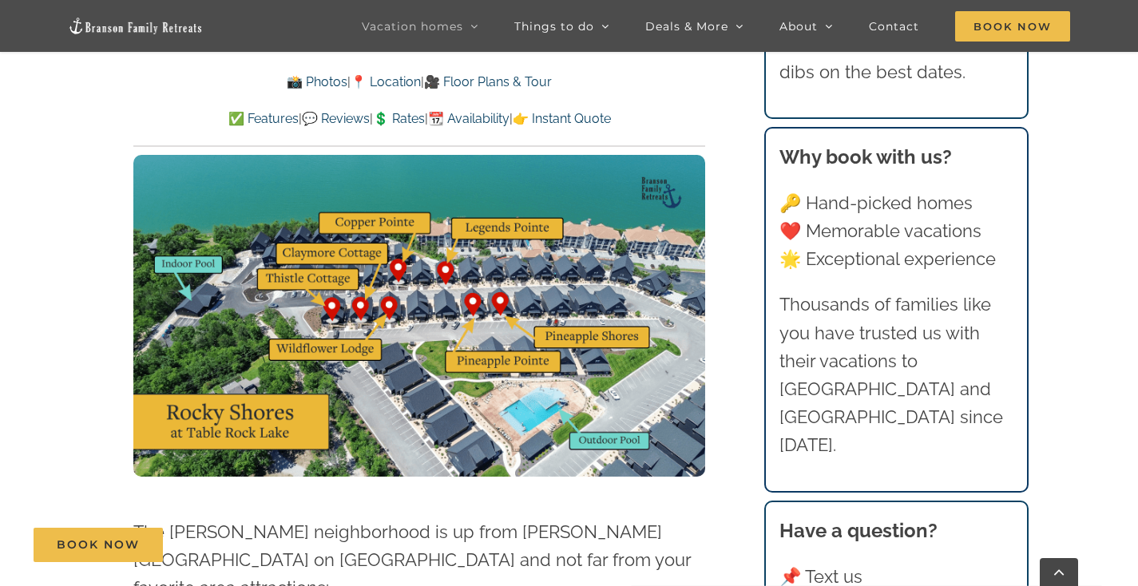
click at [508, 222] on img at bounding box center [419, 316] width 572 height 322
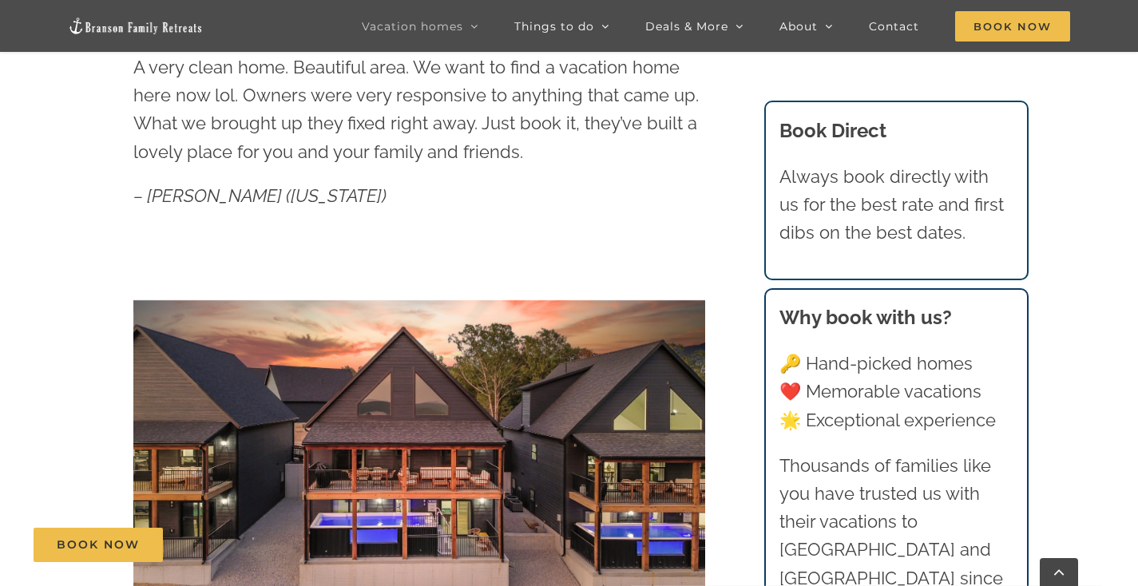
scroll to position [375, 0]
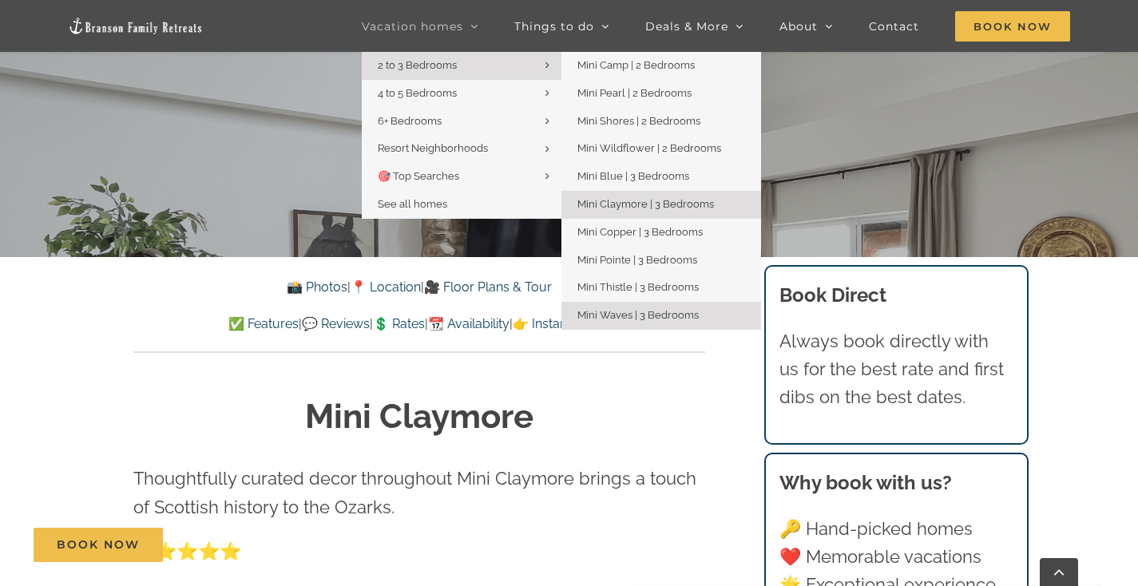
click at [627, 311] on span "Mini Waves | 3 Bedrooms" at bounding box center [638, 315] width 121 height 12
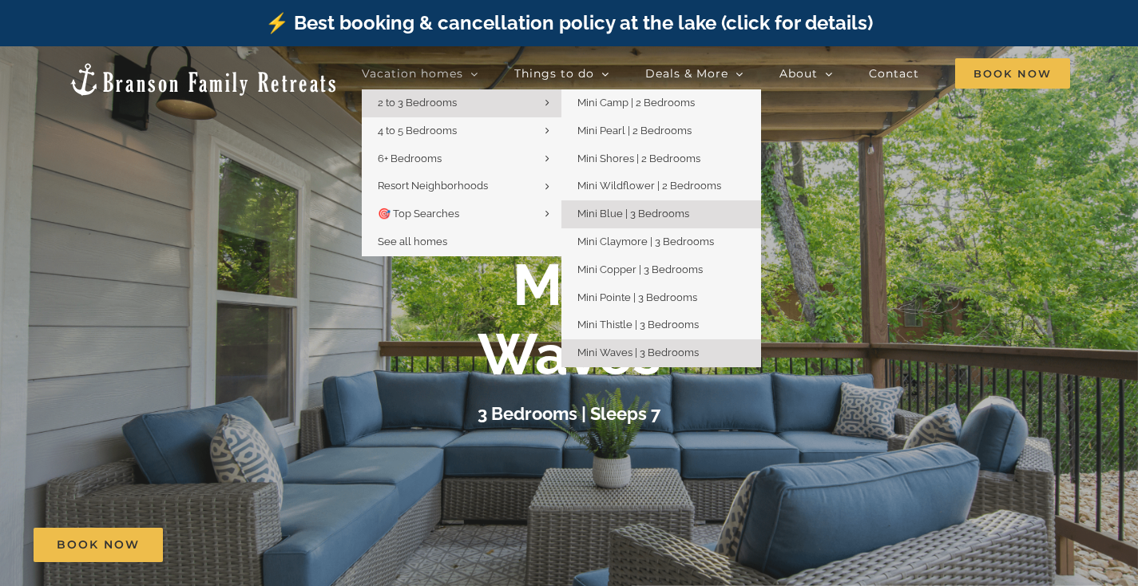
click at [632, 209] on span "Mini Blue | 3 Bedrooms" at bounding box center [634, 214] width 112 height 12
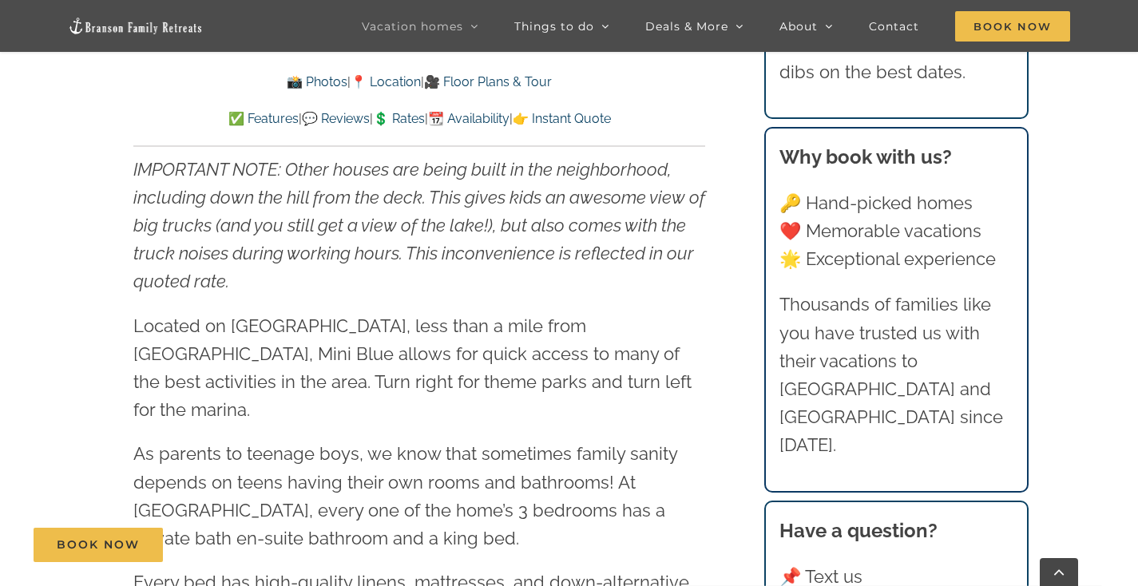
scroll to position [2194, 0]
